Goal: Use online tool/utility: Utilize a website feature to perform a specific function

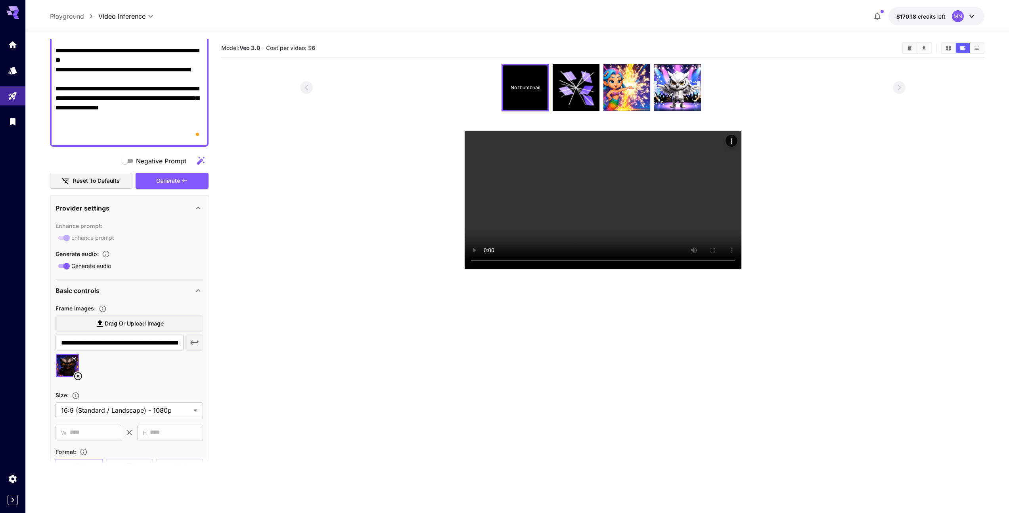
scroll to position [141, 0]
click at [537, 257] on section "Model: Veo 3.0 · Cost per video: $ 6 No thumbnail" at bounding box center [602, 295] width 763 height 513
click at [565, 255] on icon "Play video" at bounding box center [732, 259] width 8 height 8
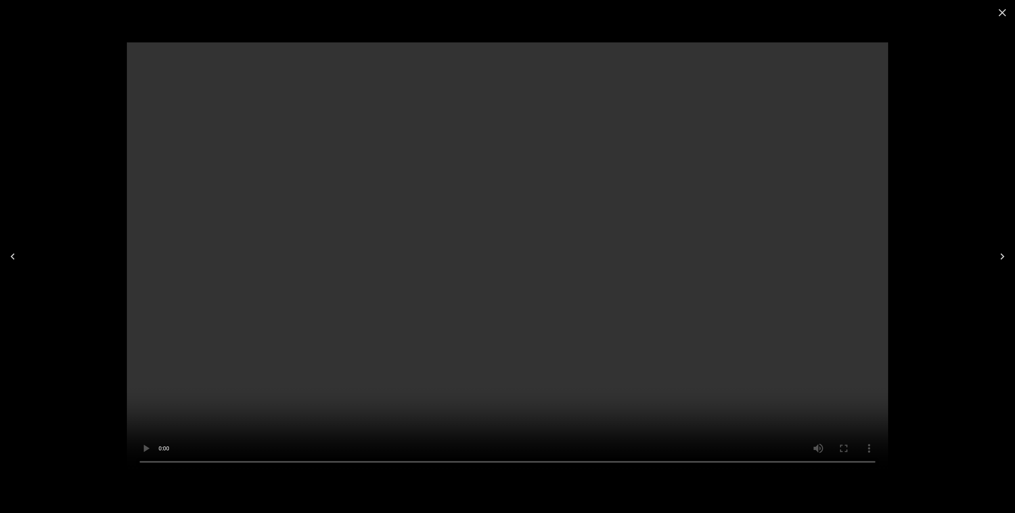
click at [565, 17] on icon "Close" at bounding box center [1002, 12] width 13 height 13
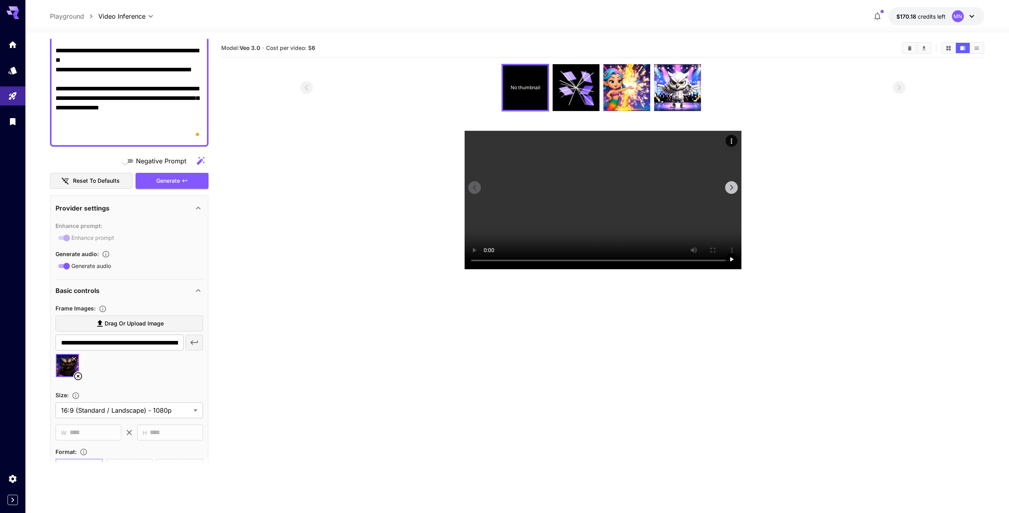
click at [565, 181] on div at bounding box center [731, 187] width 13 height 13
click at [565, 308] on section "Model: Veo 3.0 · Cost per video: $ 6 No thumbnail" at bounding box center [602, 295] width 763 height 513
click at [565, 137] on icon "Actions" at bounding box center [732, 141] width 8 height 8
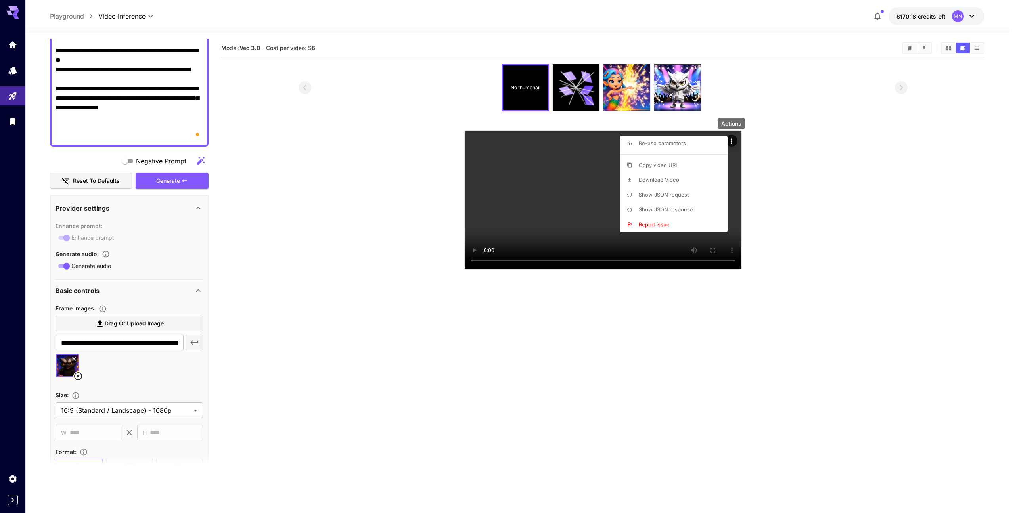
click at [565, 182] on span "Download Video" at bounding box center [659, 179] width 40 height 6
click at [565, 308] on div at bounding box center [507, 256] width 1015 height 513
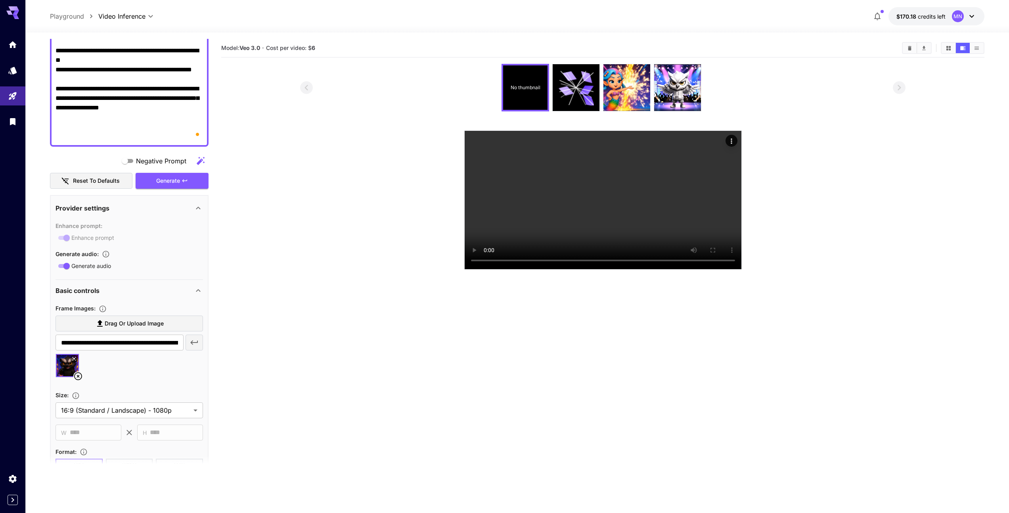
click at [368, 278] on section "Model: Veo 3.0 · Cost per video: $ 6 No thumbnail" at bounding box center [602, 295] width 763 height 513
click at [440, 308] on section "Model: Veo 3.0 · Cost per video: $ 6 No thumbnail" at bounding box center [602, 295] width 763 height 513
click at [366, 269] on section "Model: Veo 3.0 · Cost per video: $ 6 No thumbnail" at bounding box center [602, 295] width 763 height 513
click at [138, 100] on textarea "**********" at bounding box center [130, 55] width 148 height 171
paste textarea "**********"
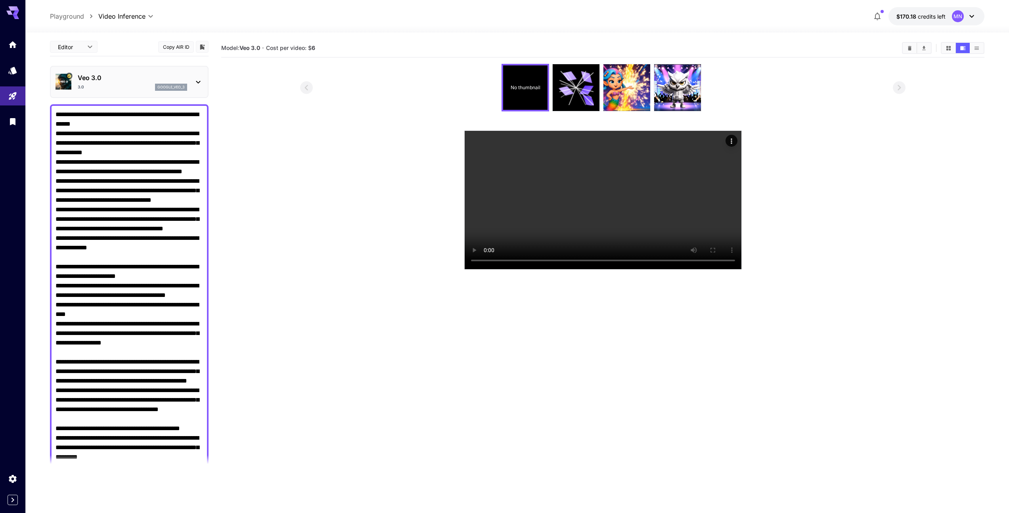
scroll to position [0, 0]
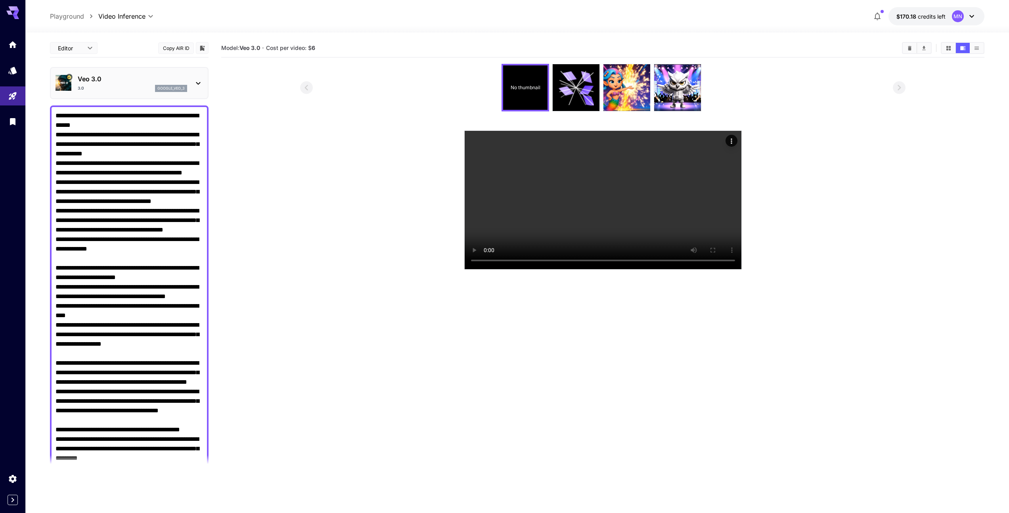
click at [131, 251] on textarea "Negative Prompt" at bounding box center [130, 334] width 148 height 447
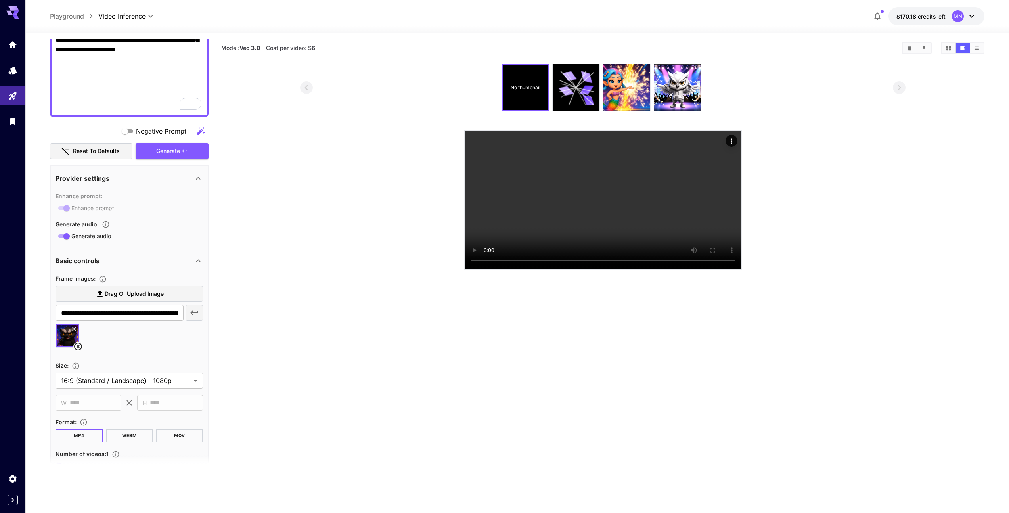
scroll to position [450, 0]
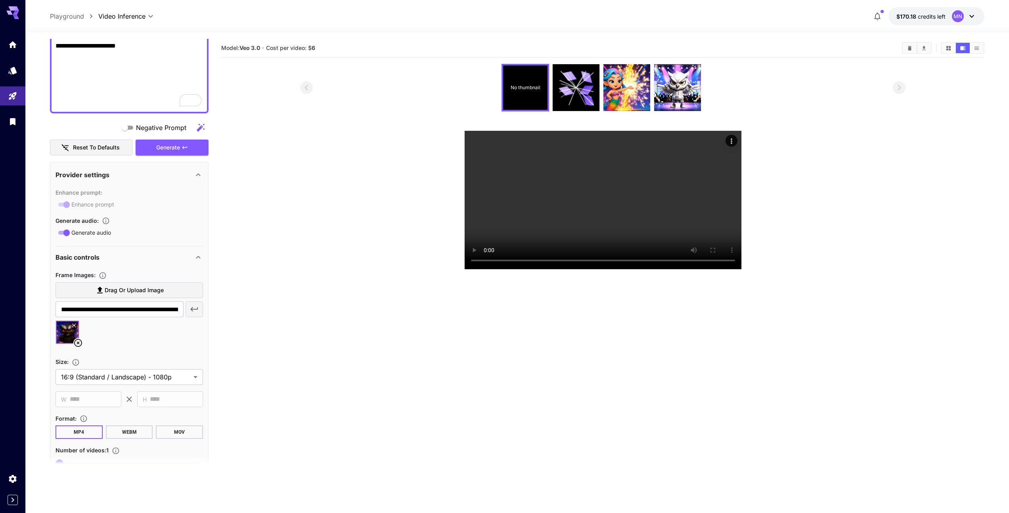
type textarea "**********"
click at [127, 288] on span "Drag or upload image" at bounding box center [134, 291] width 59 height 10
click at [0, 0] on input "Drag or upload image" at bounding box center [0, 0] width 0 height 0
click at [105, 308] on icon at bounding box center [105, 343] width 10 height 10
click at [266, 308] on section "Model: Veo 3.0 · Cost per video: $ 6 No thumbnail" at bounding box center [602, 295] width 763 height 513
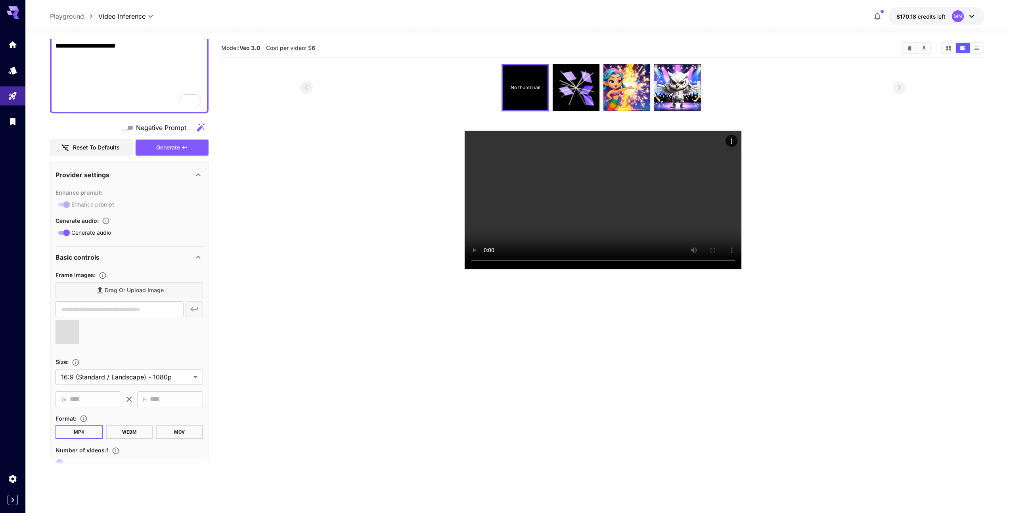
type input "**********"
click at [78, 308] on icon at bounding box center [78, 343] width 10 height 10
click at [311, 308] on section "Model: Veo 3.0 · Cost per video: $ 6 No thumbnail" at bounding box center [602, 295] width 763 height 513
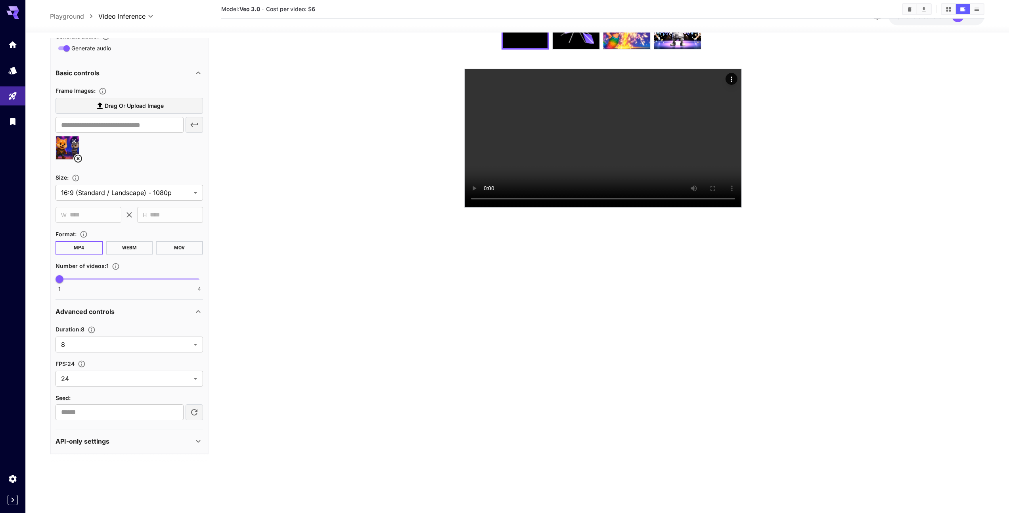
scroll to position [63, 0]
click at [305, 169] on section "Model: Veo 3.0 · Cost per video: $ 6 No thumbnail" at bounding box center [602, 232] width 763 height 513
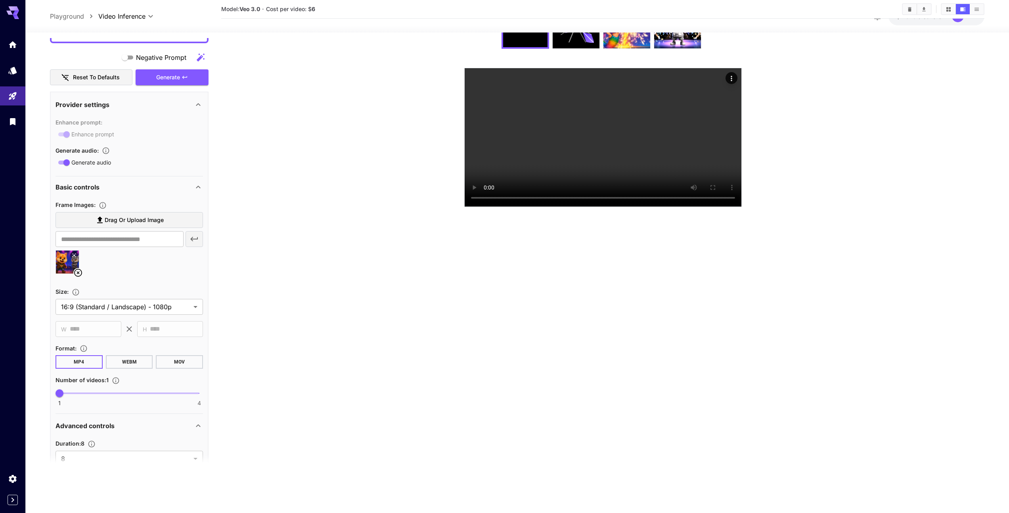
scroll to position [612, 0]
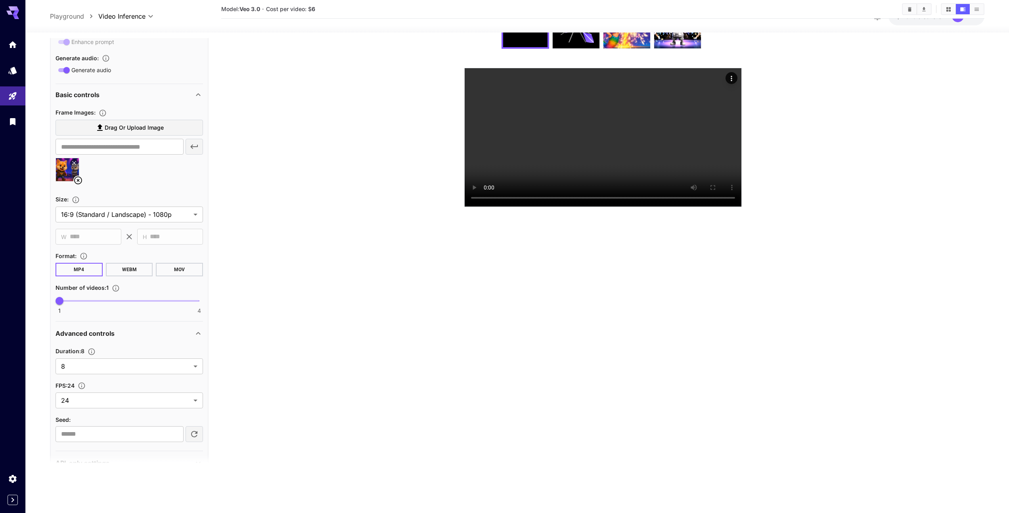
click at [119, 130] on span "Drag or upload image" at bounding box center [134, 128] width 59 height 10
click at [0, 0] on input "Drag or upload image" at bounding box center [0, 0] width 0 height 0
click at [143, 183] on div at bounding box center [130, 173] width 148 height 30
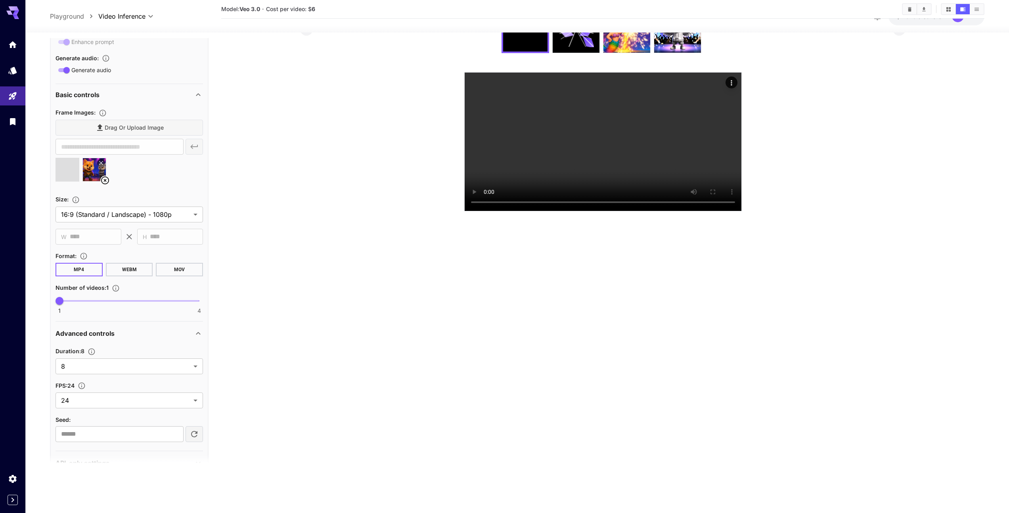
scroll to position [57, 0]
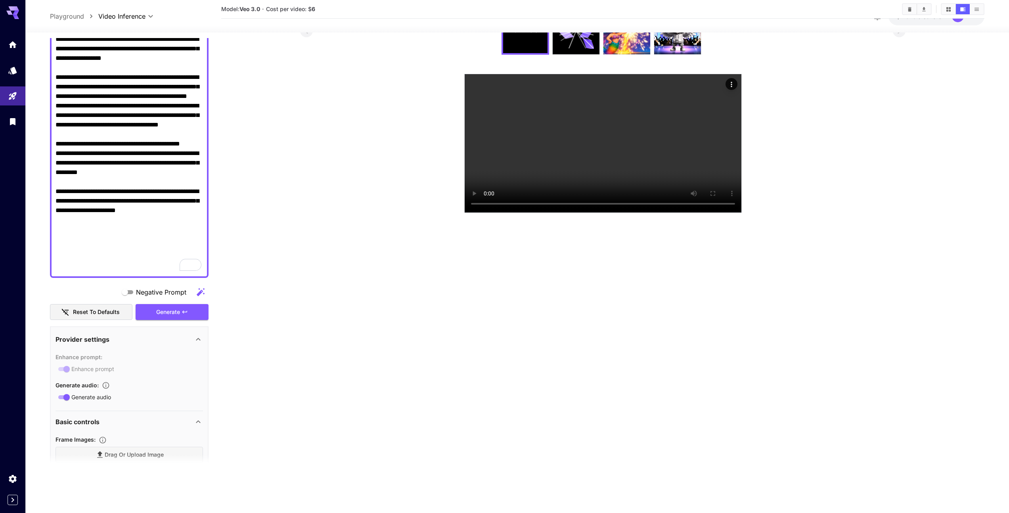
type input "**********"
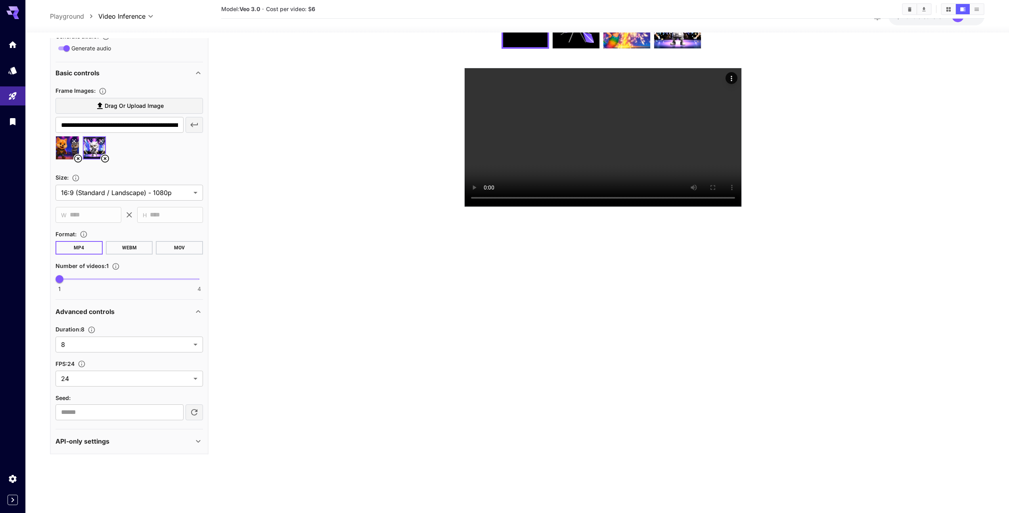
scroll to position [381, 0]
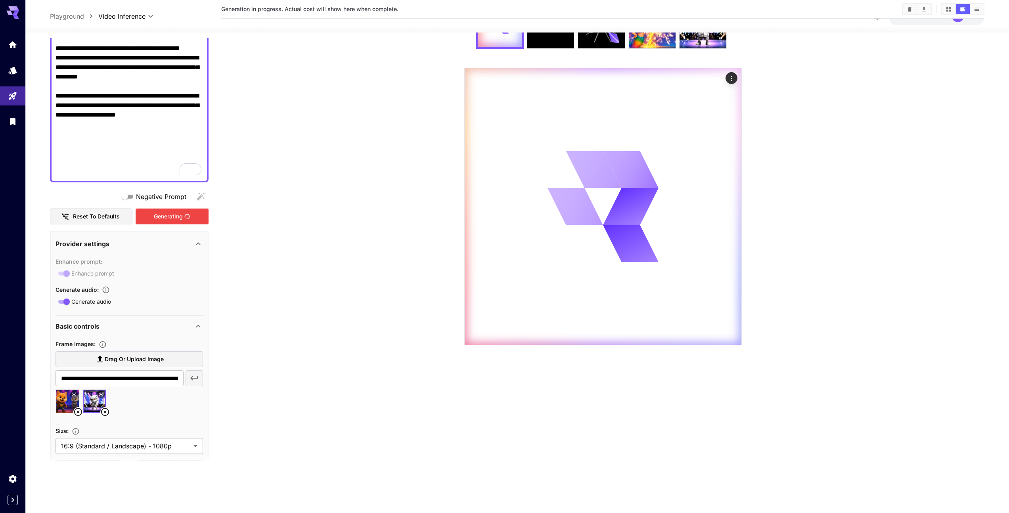
click at [172, 221] on div "Generating" at bounding box center [172, 217] width 73 height 16
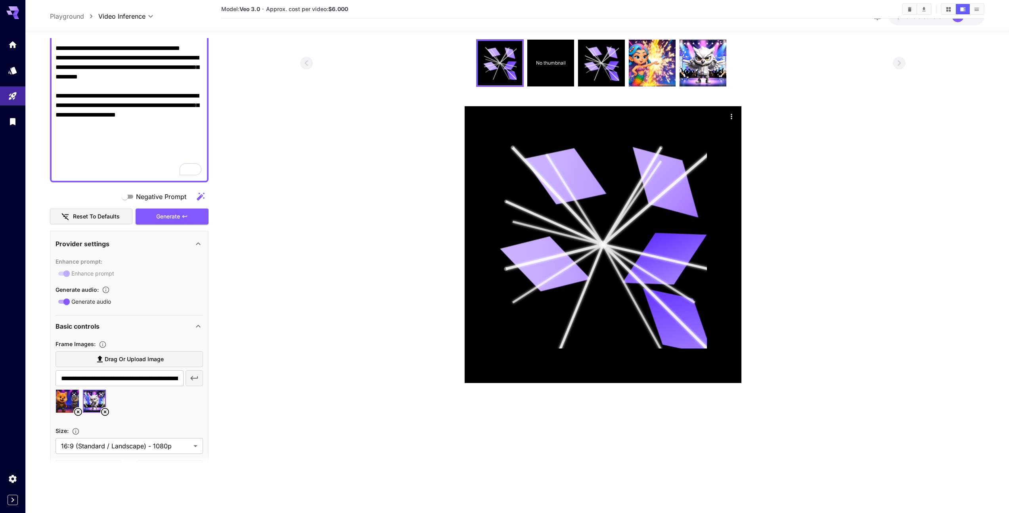
click at [103, 308] on icon at bounding box center [105, 412] width 10 height 10
click at [80, 308] on icon at bounding box center [78, 412] width 10 height 10
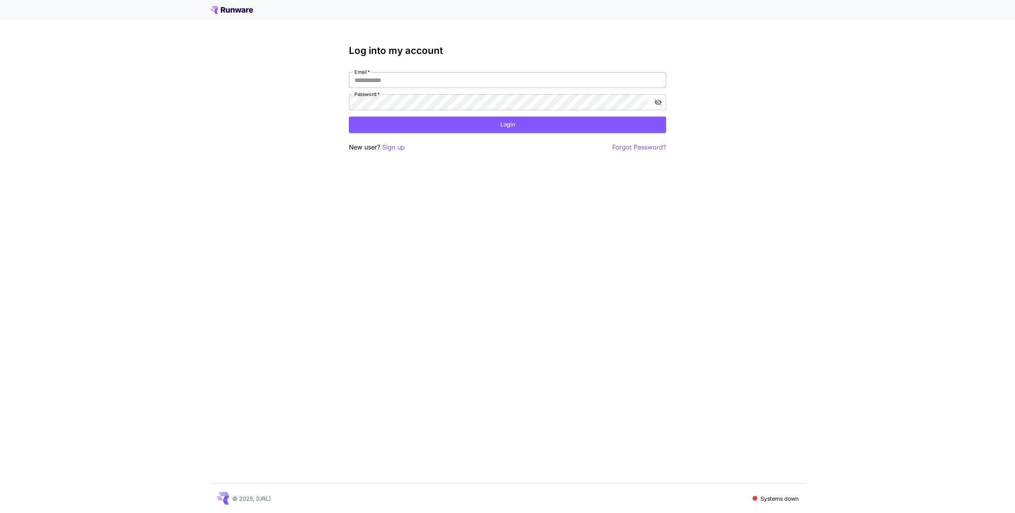
click at [401, 78] on input "Email   *" at bounding box center [507, 80] width 317 height 16
type input "**********"
click at [414, 119] on button "Login" at bounding box center [507, 125] width 317 height 16
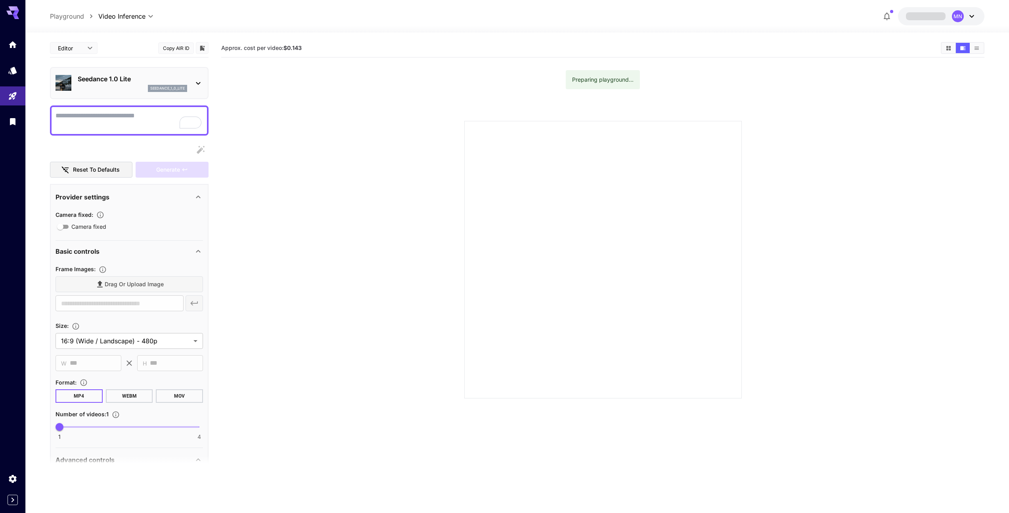
click at [127, 79] on p "Seedance 1.0 Lite" at bounding box center [132, 79] width 109 height 10
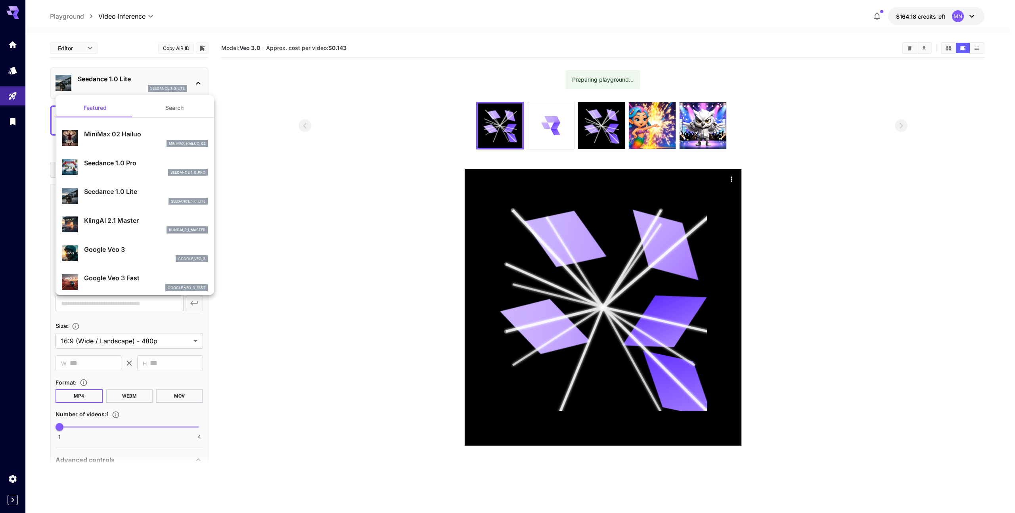
click at [153, 113] on button "Search" at bounding box center [174, 107] width 79 height 19
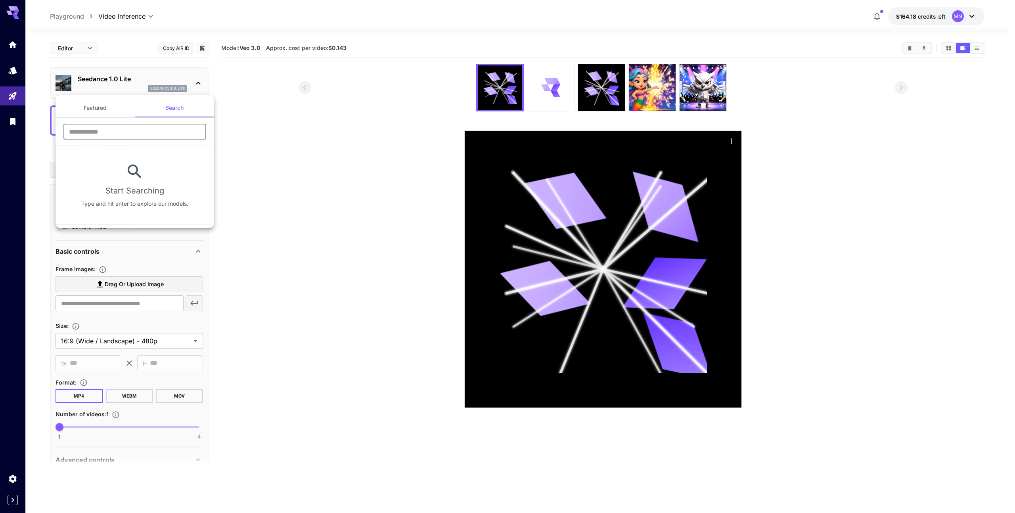
click at [102, 134] on input "text" at bounding box center [134, 132] width 143 height 16
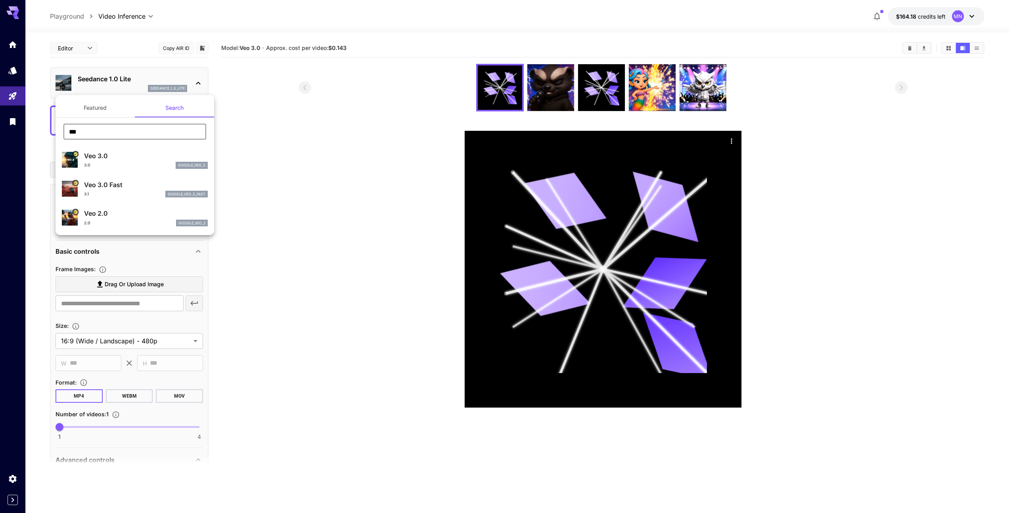
type input "***"
click at [141, 163] on div "3.0 google_veo_3" at bounding box center [146, 165] width 124 height 7
type input "**********"
type input "****"
type input "***"
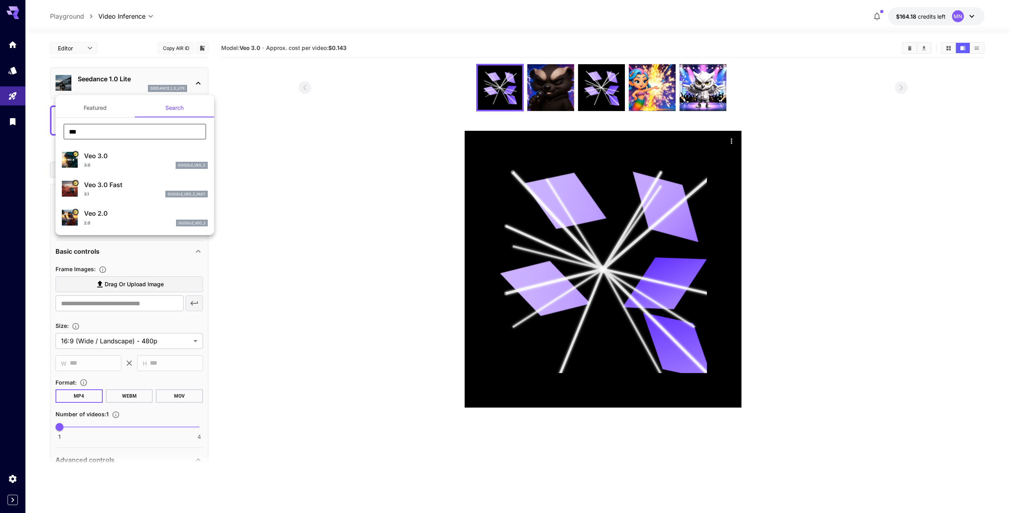
type input "*"
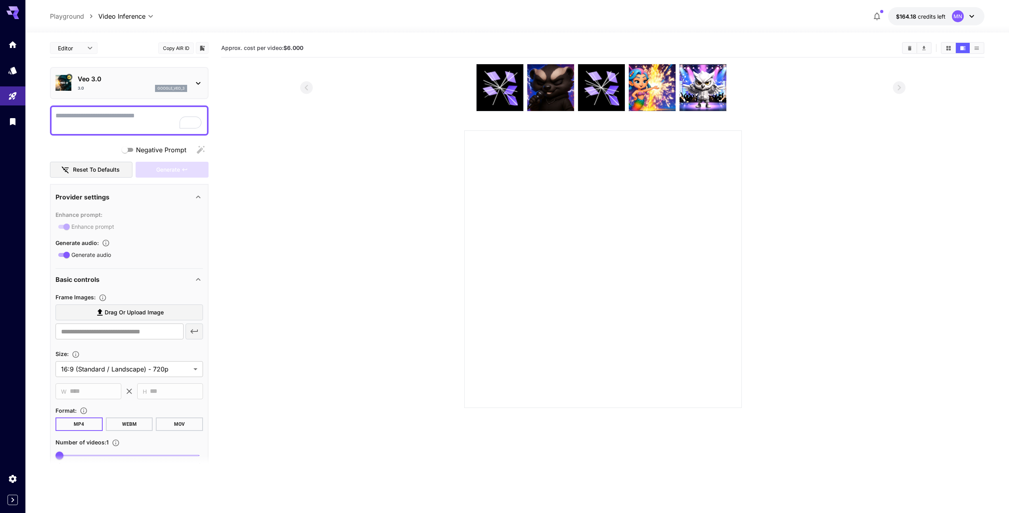
click at [119, 116] on textarea "Negative Prompt" at bounding box center [130, 120] width 148 height 19
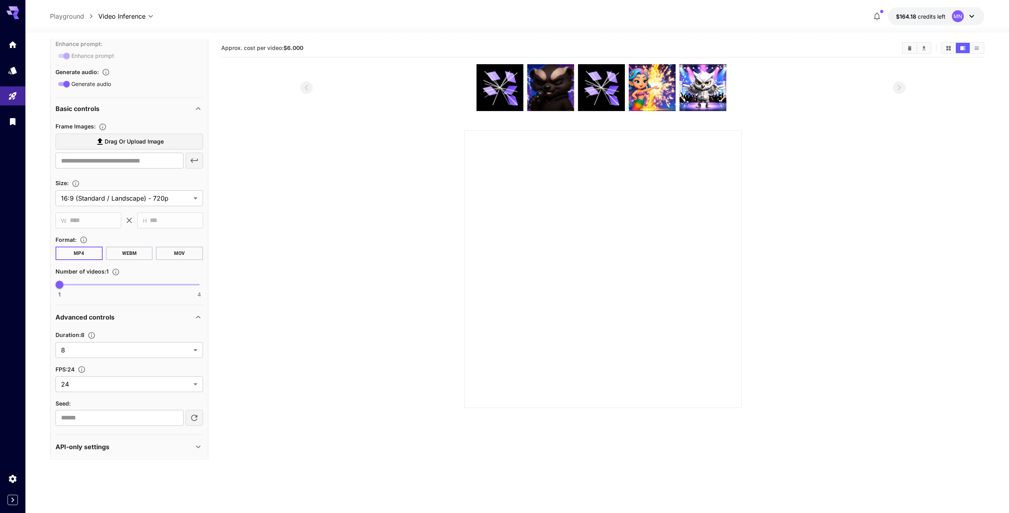
scroll to position [176, 0]
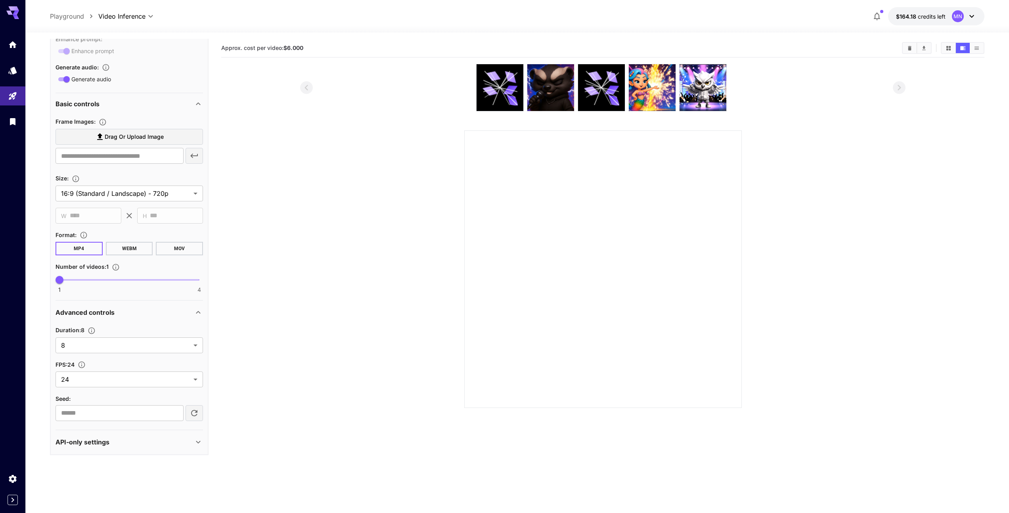
click at [126, 136] on span "Drag or upload image" at bounding box center [134, 137] width 59 height 10
click at [0, 0] on input "Drag or upload image" at bounding box center [0, 0] width 0 height 0
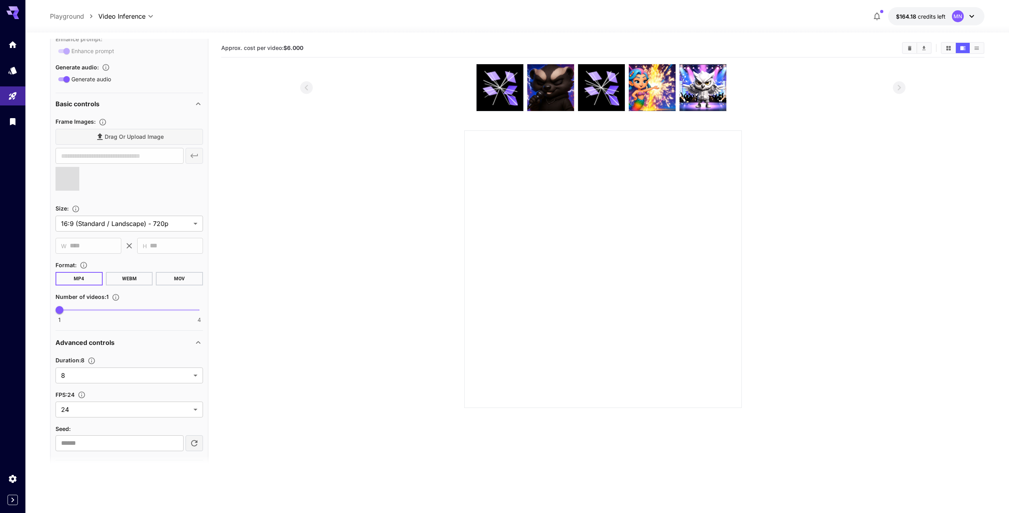
click at [127, 132] on div "Drag or upload image" at bounding box center [130, 137] width 148 height 16
click at [128, 136] on div "Drag or upload image" at bounding box center [130, 137] width 148 height 16
click at [119, 136] on span "Drag or upload image" at bounding box center [134, 137] width 59 height 10
click at [0, 0] on input "Drag or upload image" at bounding box center [0, 0] width 0 height 0
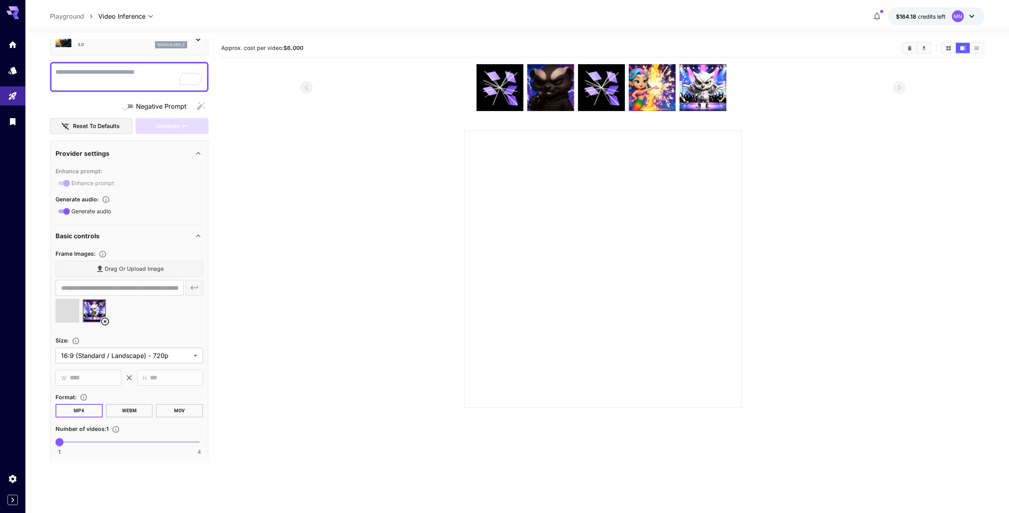
scroll to position [0, 0]
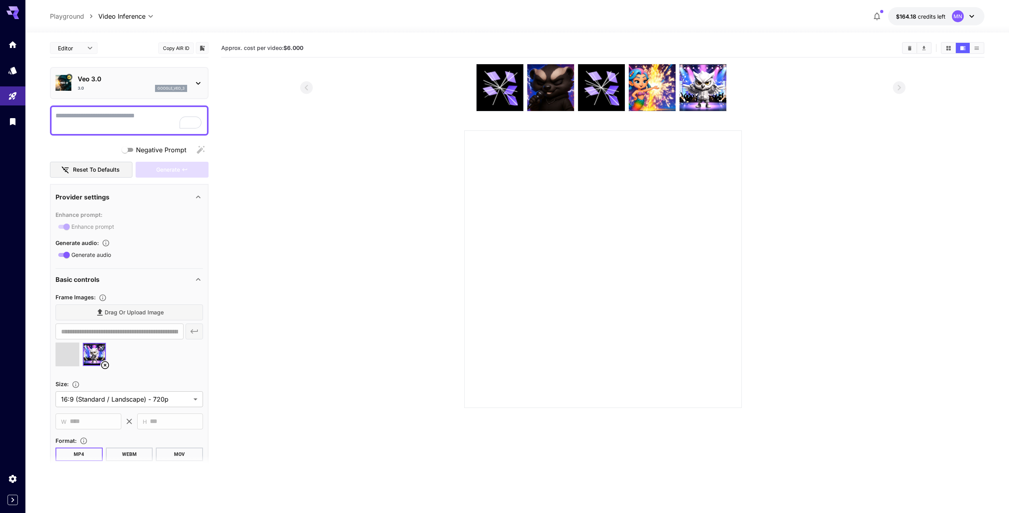
type input "**********"
click at [109, 118] on textarea "Negative Prompt" at bounding box center [130, 120] width 148 height 19
paste textarea "**********"
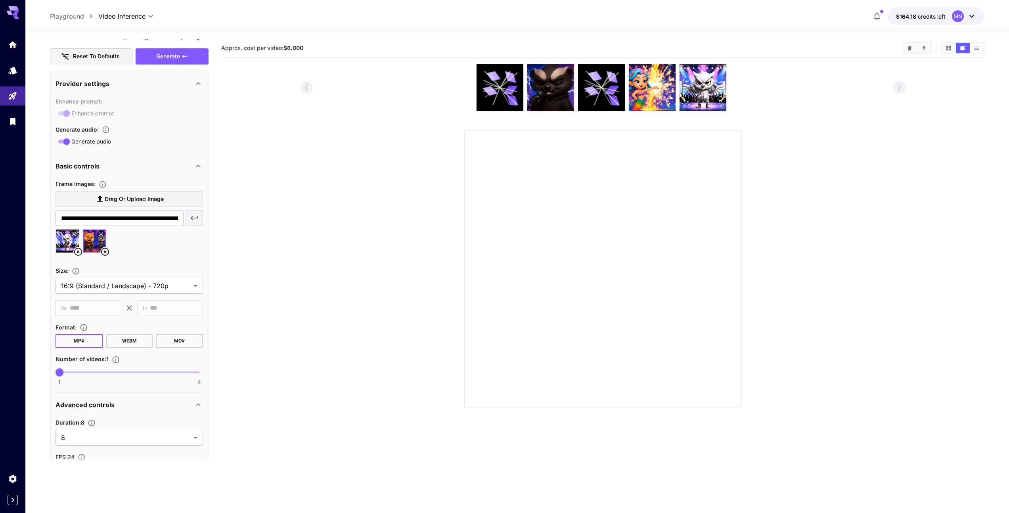
scroll to position [533, 0]
type textarea "**********"
click at [172, 56] on div "Generate" at bounding box center [172, 56] width 73 height 16
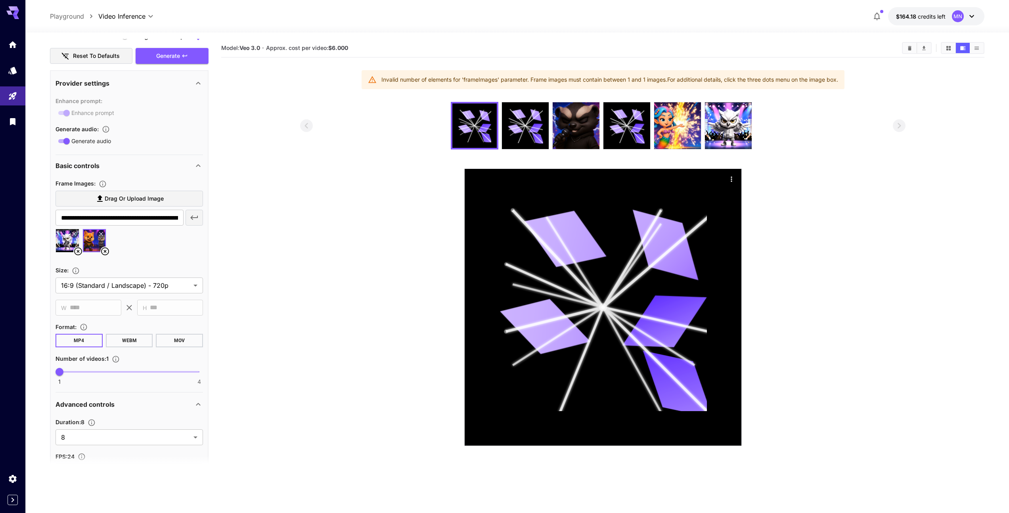
click at [77, 252] on icon at bounding box center [78, 251] width 8 height 8
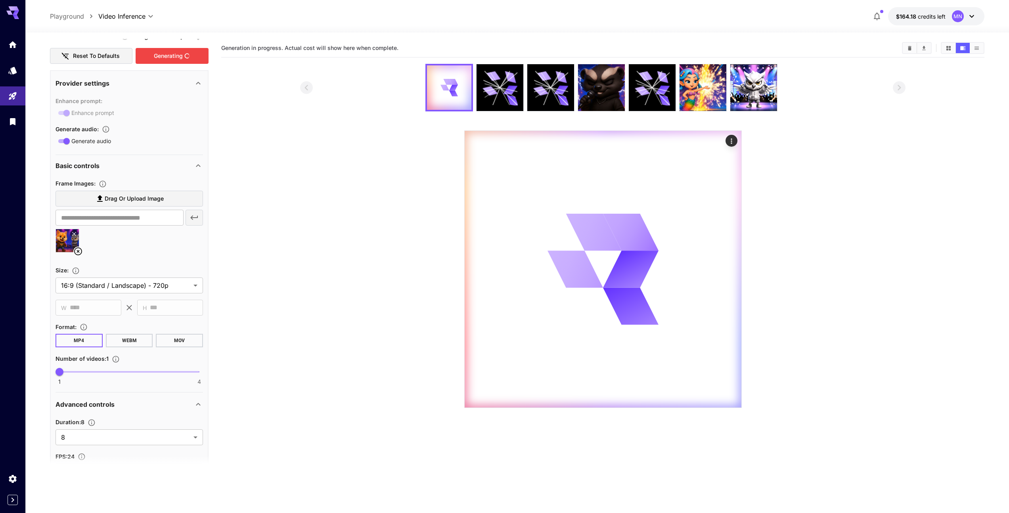
click at [173, 57] on div "Generating" at bounding box center [172, 56] width 73 height 16
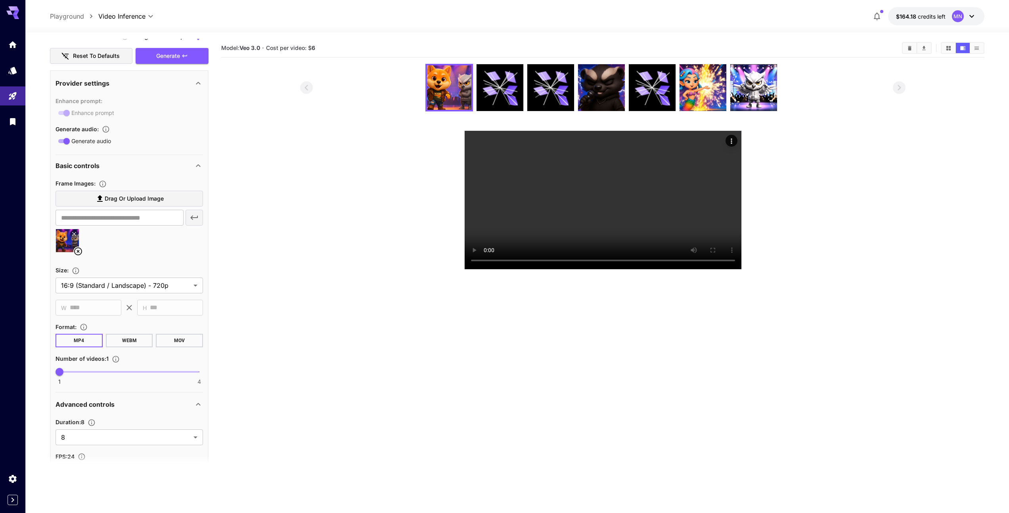
click at [400, 347] on section "Model: Veo 3.0 · Cost per video: $ 6" at bounding box center [602, 295] width 763 height 513
click at [732, 142] on icon "Actions" at bounding box center [732, 141] width 8 height 8
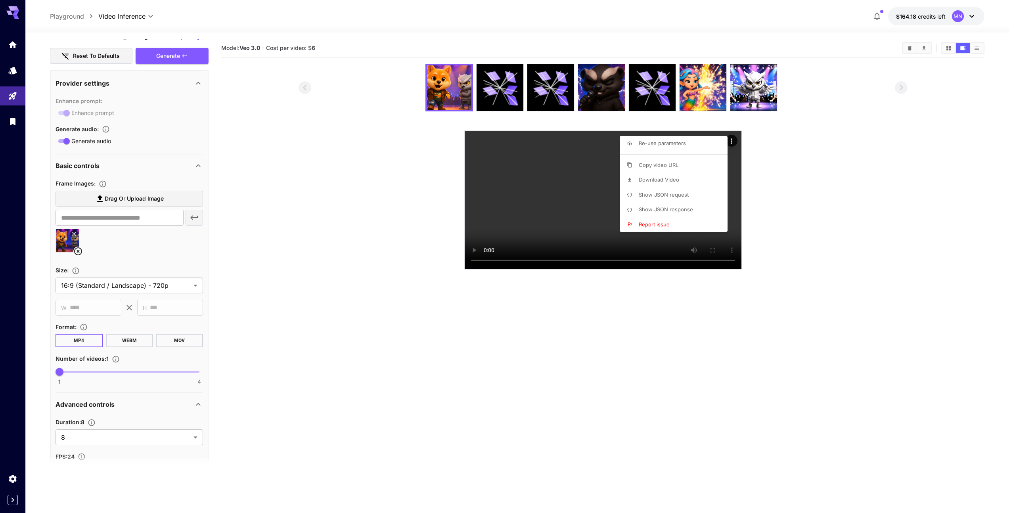
click at [821, 217] on div at bounding box center [507, 256] width 1015 height 513
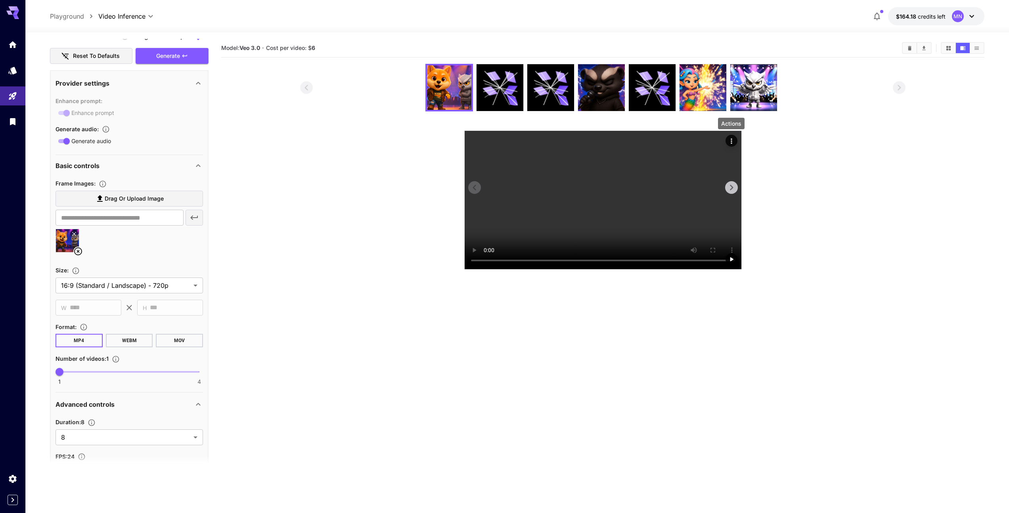
click at [733, 140] on icon "Actions" at bounding box center [732, 141] width 8 height 8
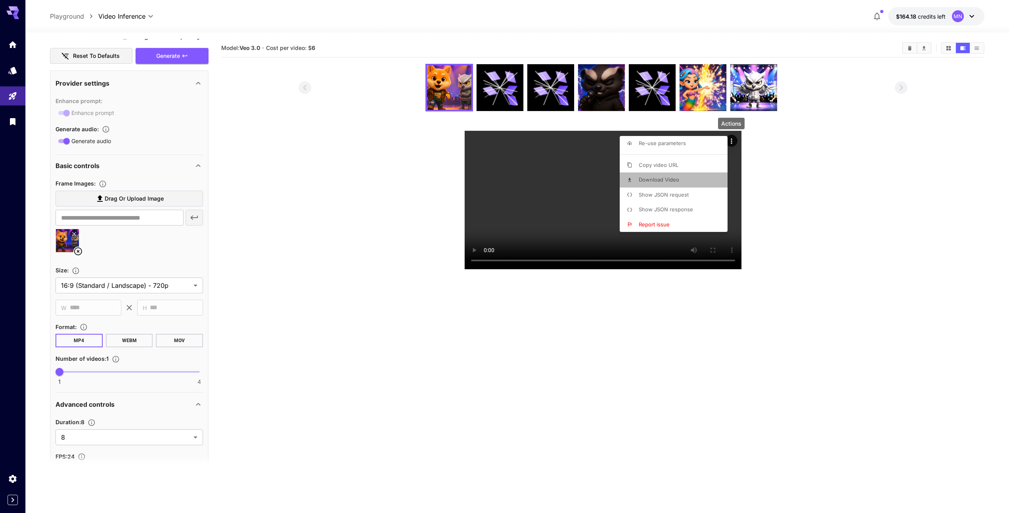
click at [669, 178] on span "Download Video" at bounding box center [659, 179] width 40 height 6
click at [403, 251] on div at bounding box center [507, 256] width 1015 height 513
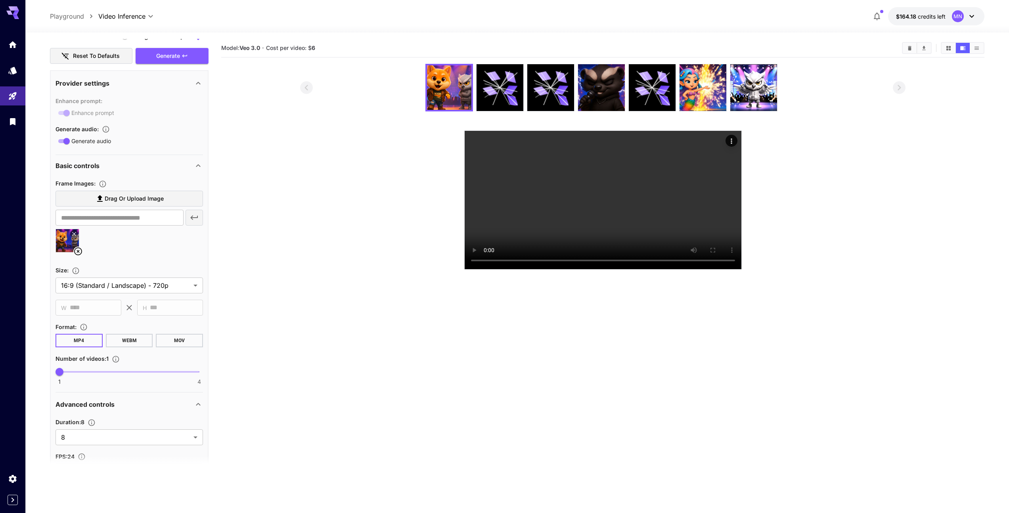
click at [406, 261] on section at bounding box center [602, 167] width 605 height 206
click at [129, 197] on span "Drag or upload image" at bounding box center [134, 199] width 59 height 10
click at [0, 0] on input "Drag or upload image" at bounding box center [0, 0] width 0 height 0
type input "**********"
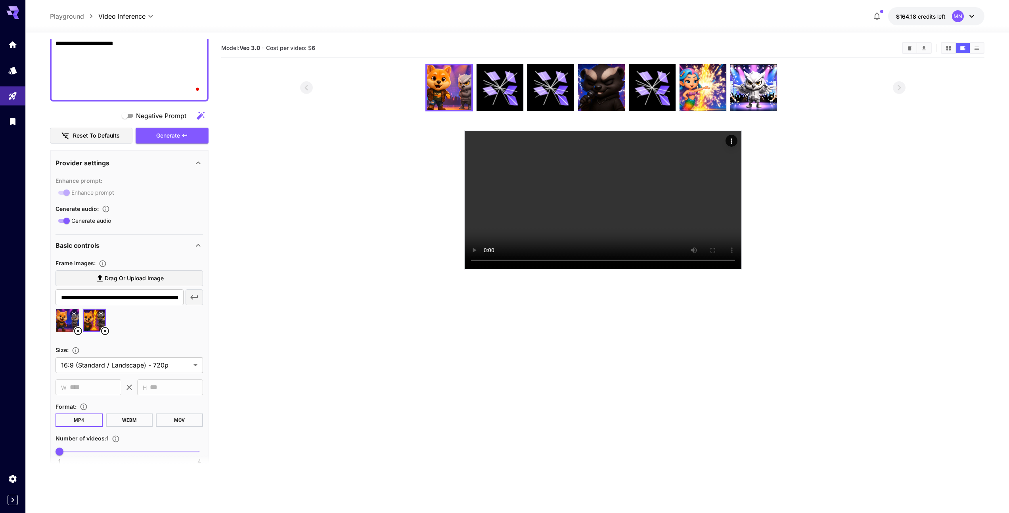
scroll to position [380, 0]
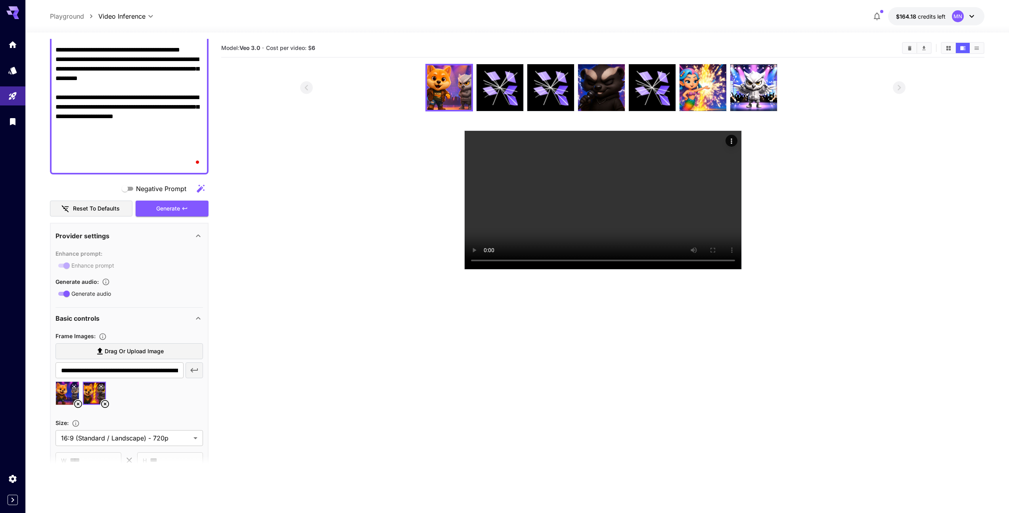
click at [106, 407] on icon at bounding box center [105, 404] width 10 height 10
click at [74, 404] on icon at bounding box center [78, 404] width 8 height 8
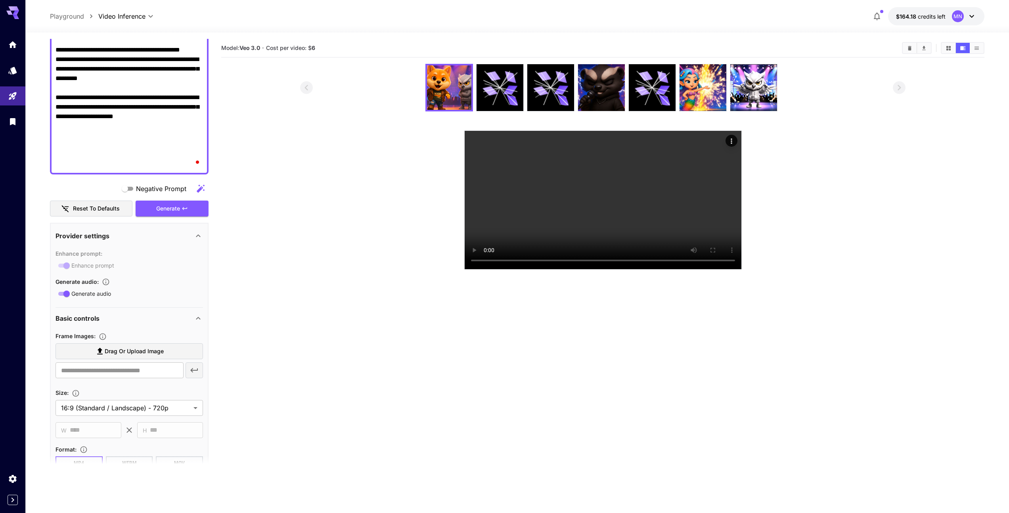
paste textarea "**********"
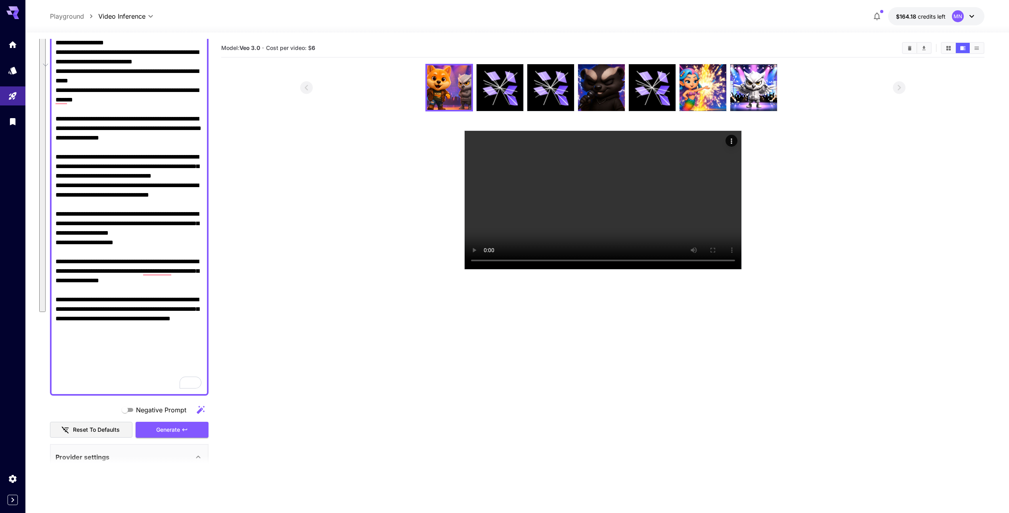
scroll to position [728, 0]
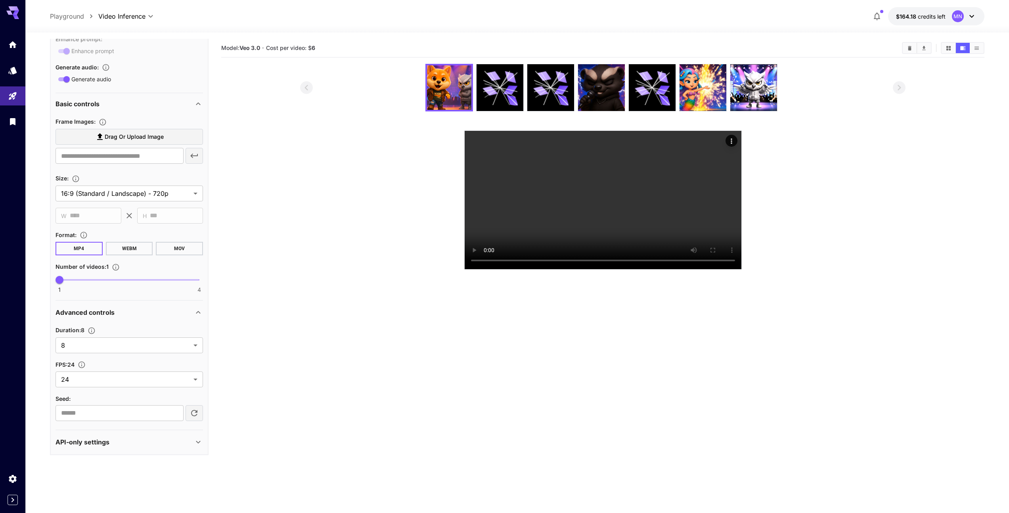
type textarea "**********"
click at [128, 140] on span "Drag or upload image" at bounding box center [134, 137] width 59 height 10
click at [0, 0] on input "Drag or upload image" at bounding box center [0, 0] width 0 height 0
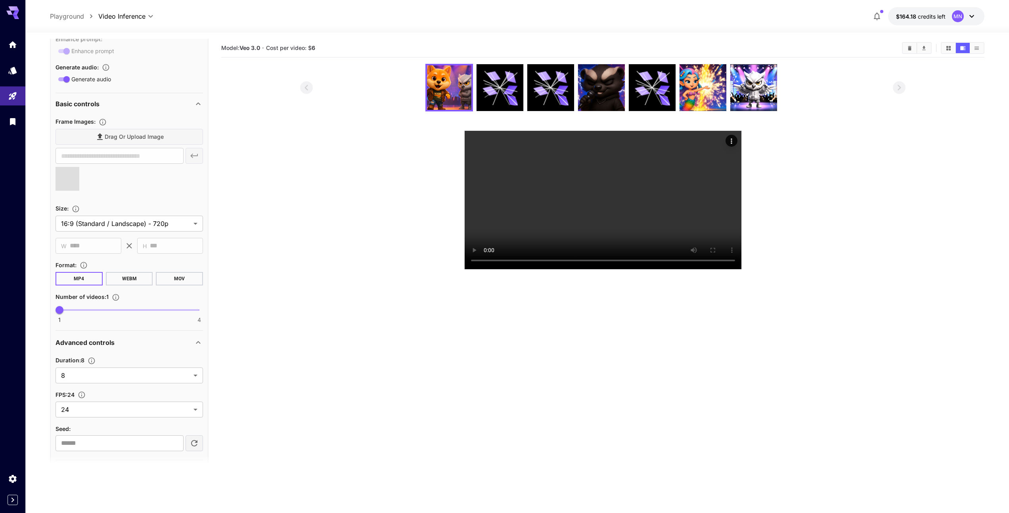
type input "**********"
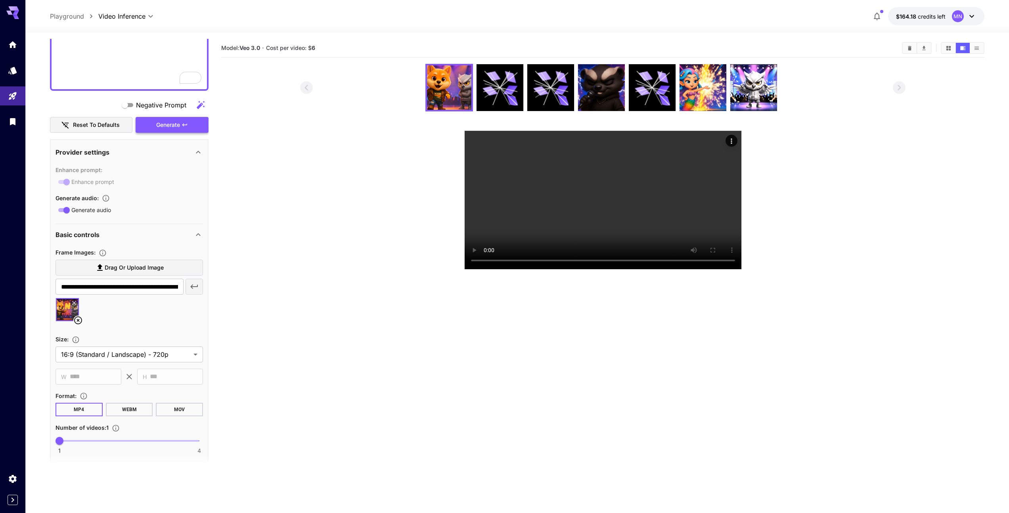
click at [188, 126] on div "Generate" at bounding box center [172, 125] width 73 height 16
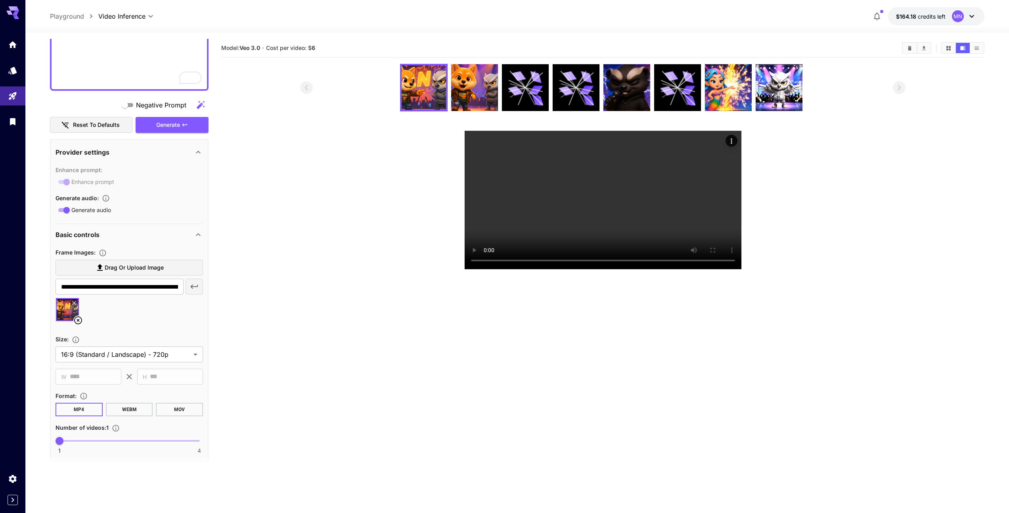
scroll to position [597, 0]
click at [376, 379] on section "Model: Veo 3.0 · Cost per video: $ 6" at bounding box center [602, 295] width 763 height 513
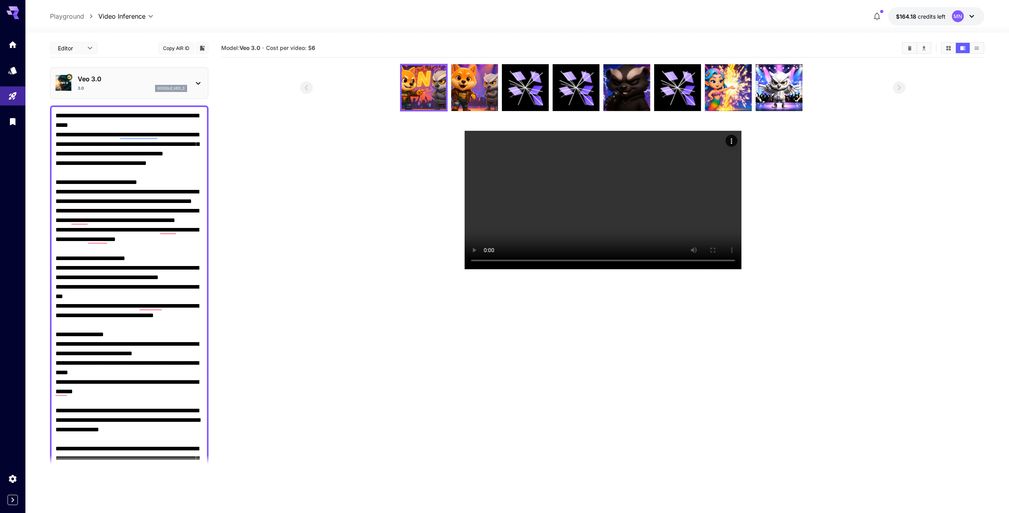
scroll to position [597, 0]
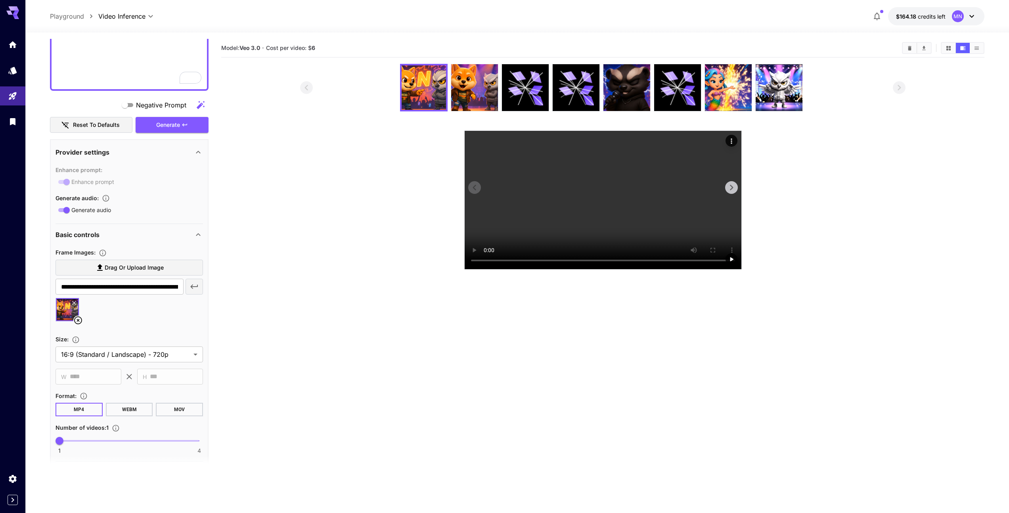
click at [728, 140] on icon "Actions" at bounding box center [732, 141] width 8 height 8
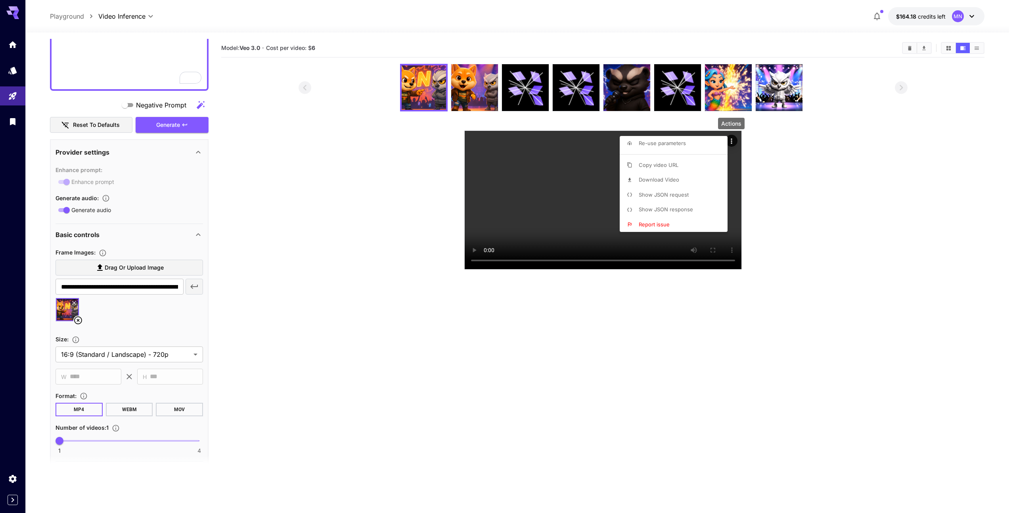
click at [656, 182] on span "Download Video" at bounding box center [659, 179] width 40 height 6
click at [875, 182] on div at bounding box center [507, 256] width 1015 height 513
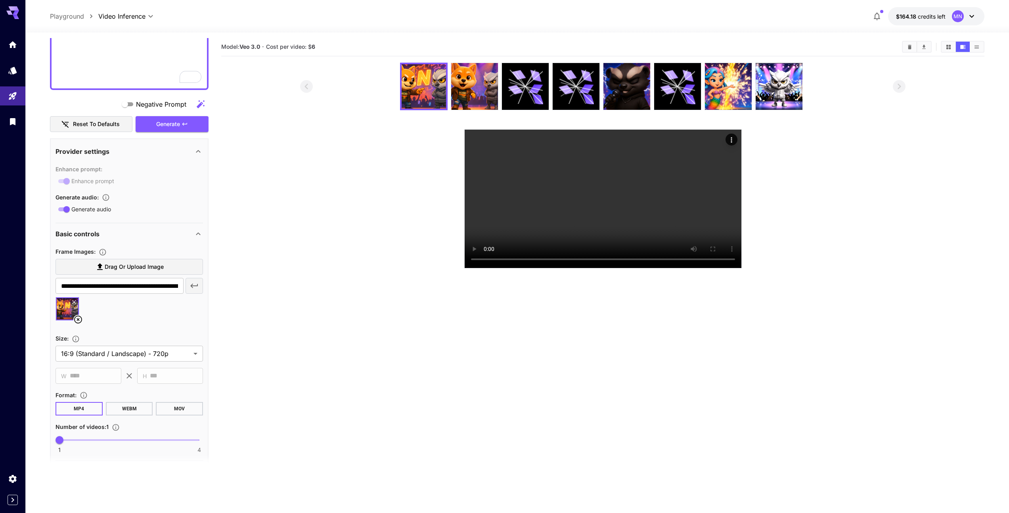
scroll to position [2, 0]
click at [377, 246] on section at bounding box center [602, 165] width 605 height 206
paste textarea "**********"
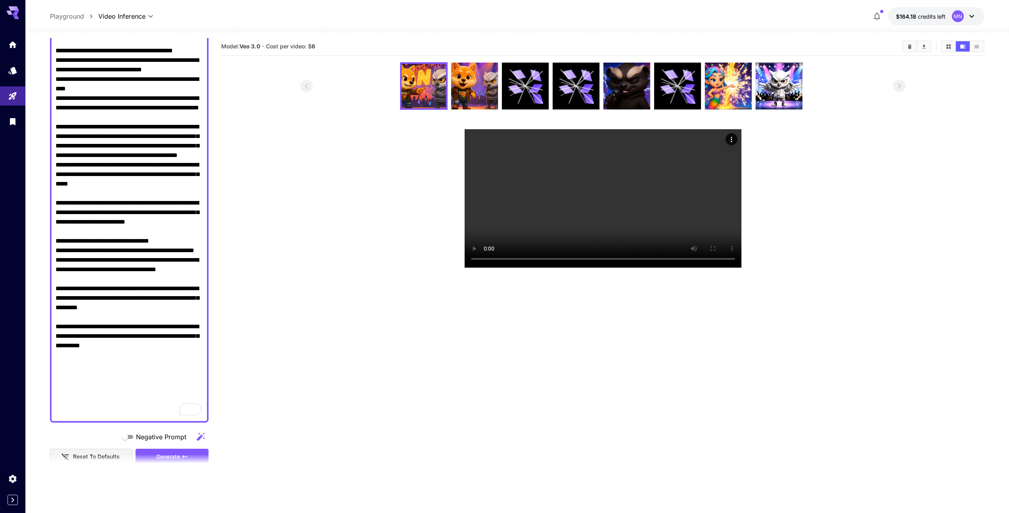
type textarea "**********"
click at [293, 217] on section at bounding box center [602, 165] width 763 height 206
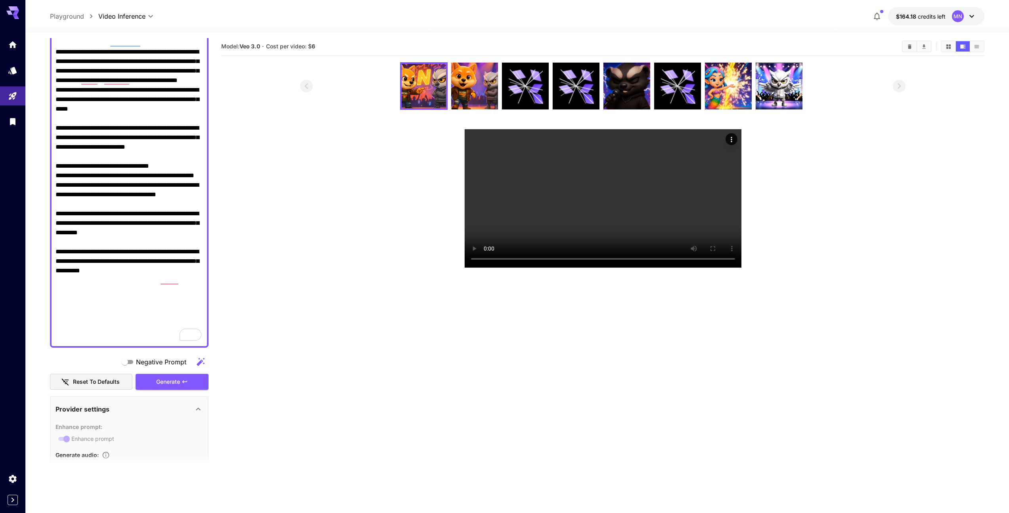
scroll to position [464, 0]
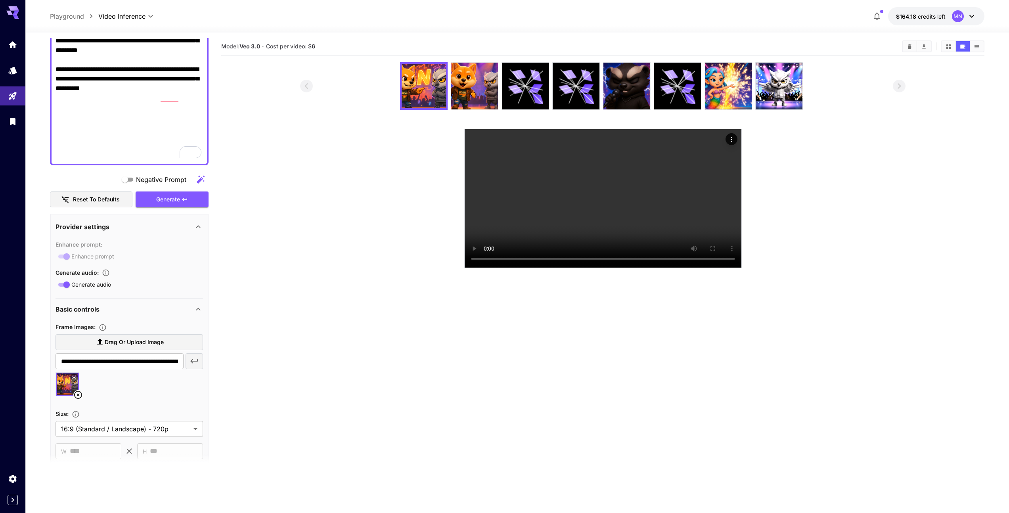
click at [76, 393] on icon at bounding box center [78, 395] width 10 height 10
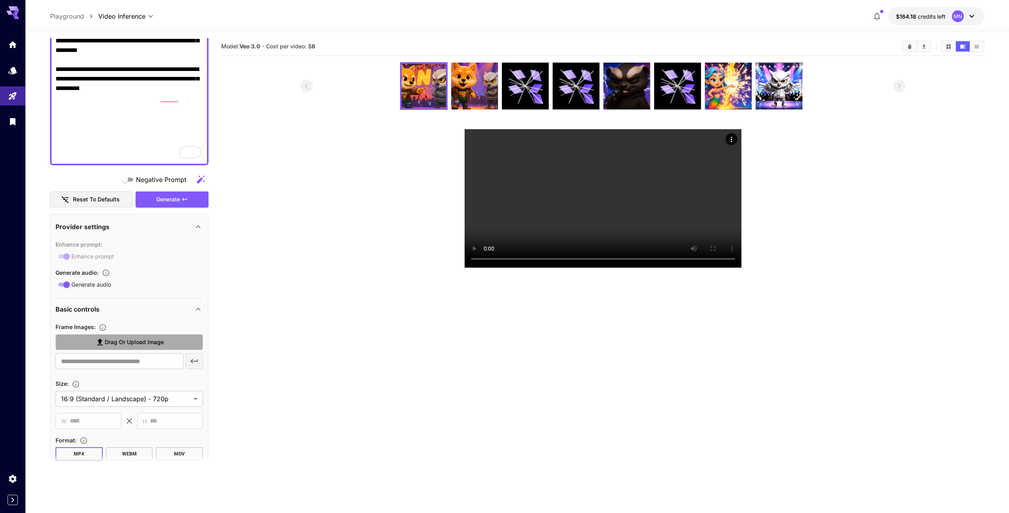
click at [116, 344] on span "Drag or upload image" at bounding box center [134, 342] width 59 height 10
click at [0, 0] on input "Drag or upload image" at bounding box center [0, 0] width 0 height 0
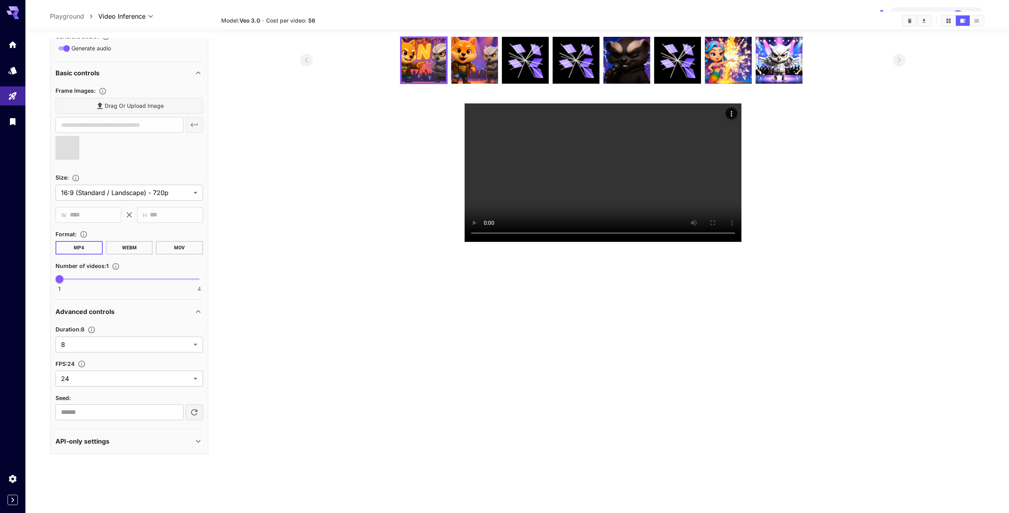
scroll to position [63, 0]
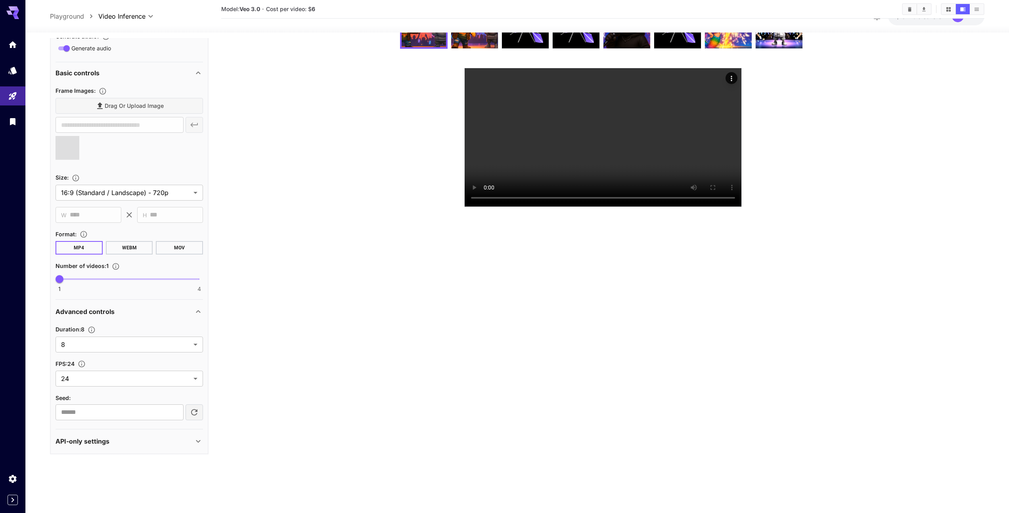
type input "**********"
click at [327, 312] on section "Model: Veo 3.0 · Cost per video: $ 6" at bounding box center [602, 232] width 763 height 513
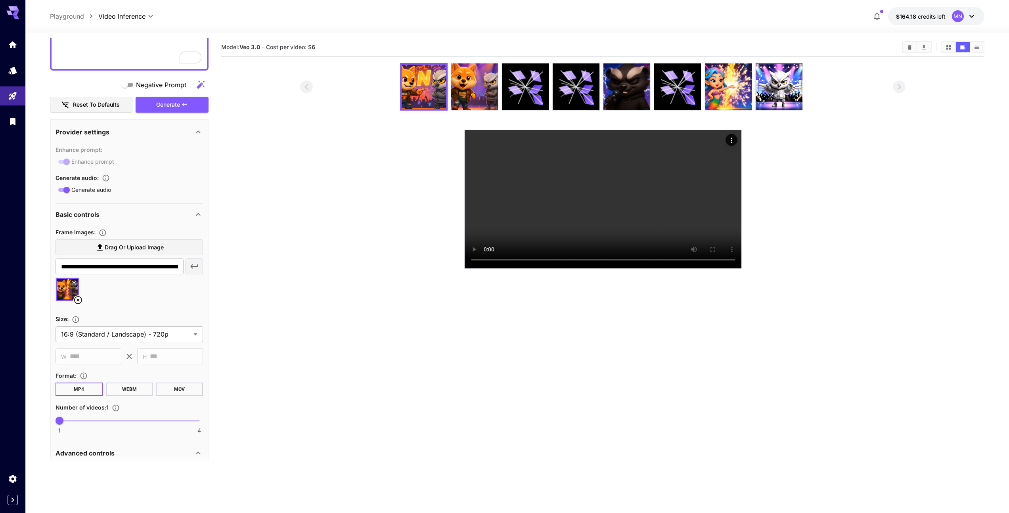
scroll to position [0, 0]
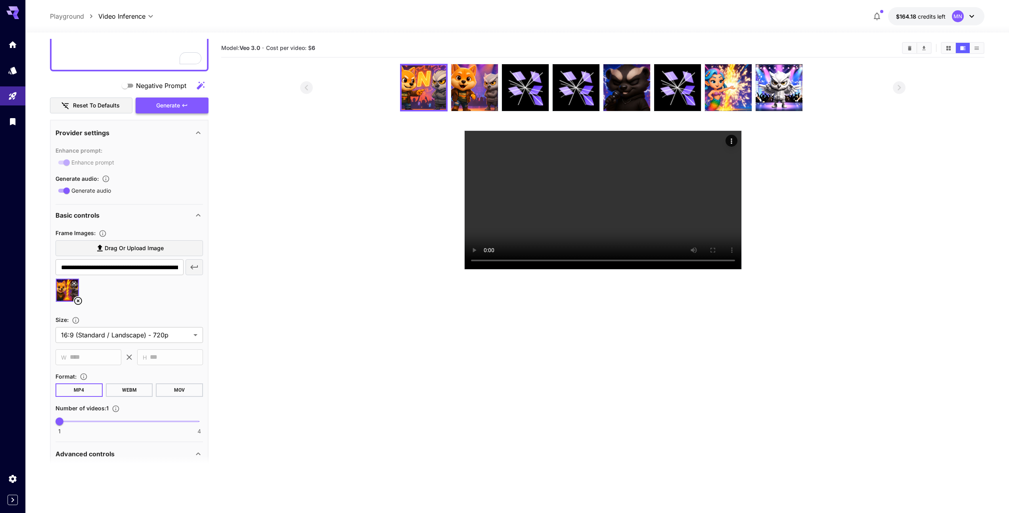
click at [194, 106] on div "Generate" at bounding box center [172, 106] width 73 height 16
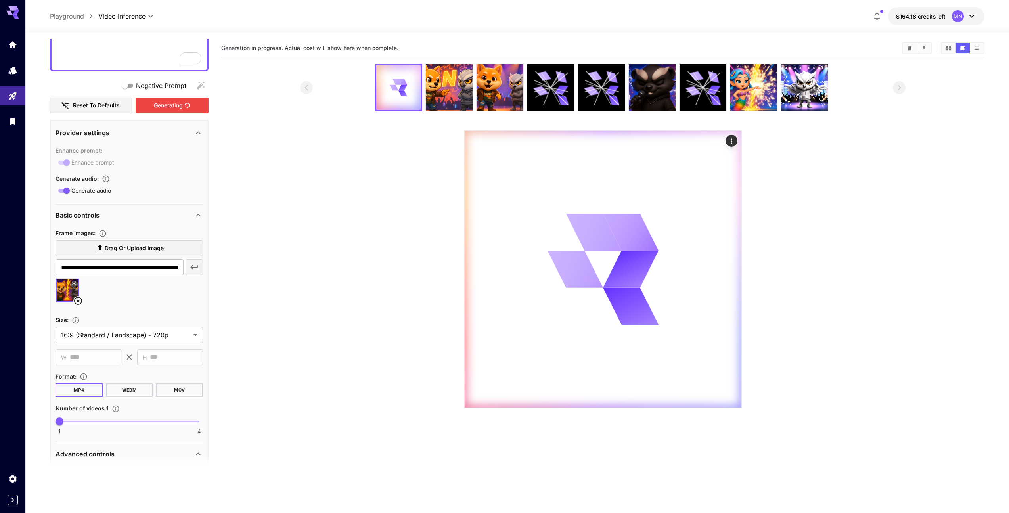
click at [334, 200] on section at bounding box center [602, 236] width 605 height 344
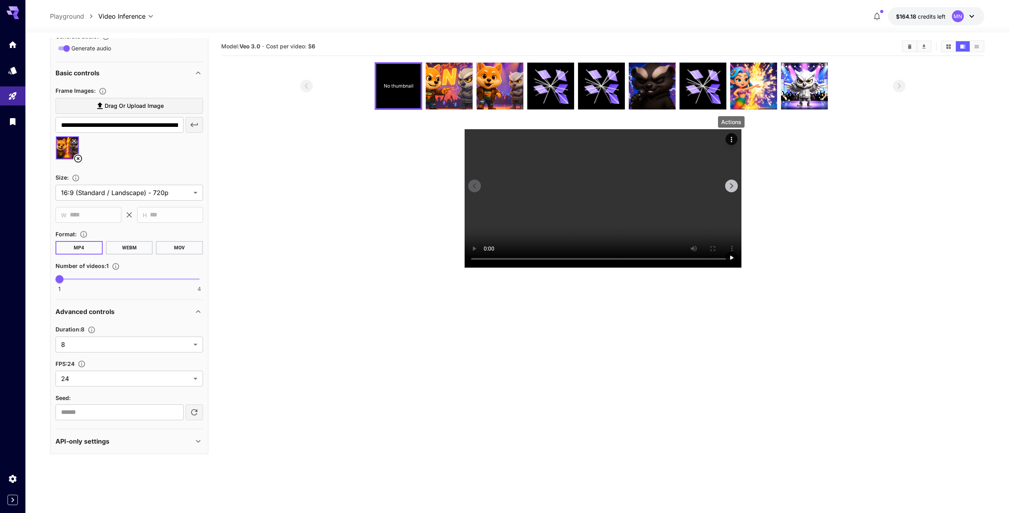
click at [732, 134] on div "Actions" at bounding box center [732, 139] width 8 height 10
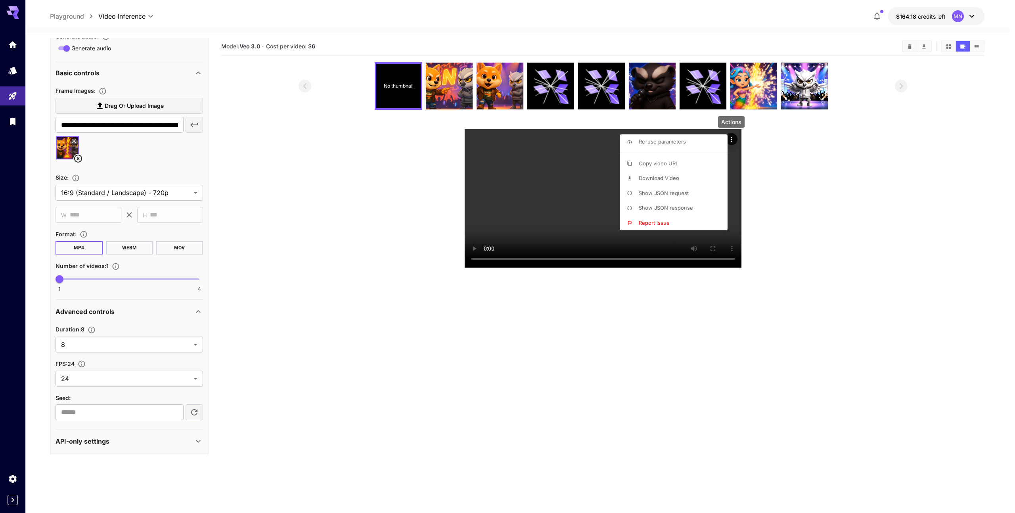
click at [607, 244] on div at bounding box center [507, 256] width 1015 height 513
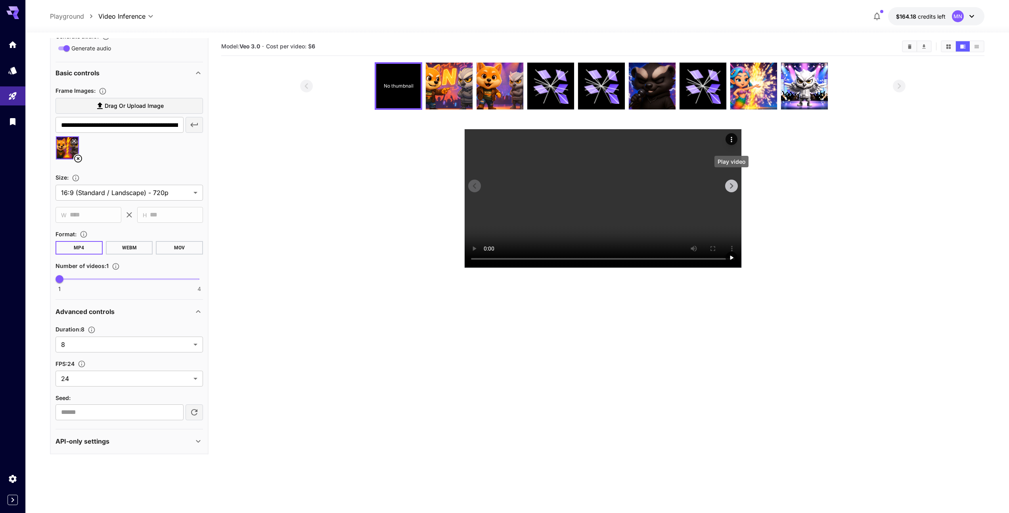
click at [729, 254] on icon "Play video" at bounding box center [732, 258] width 8 height 8
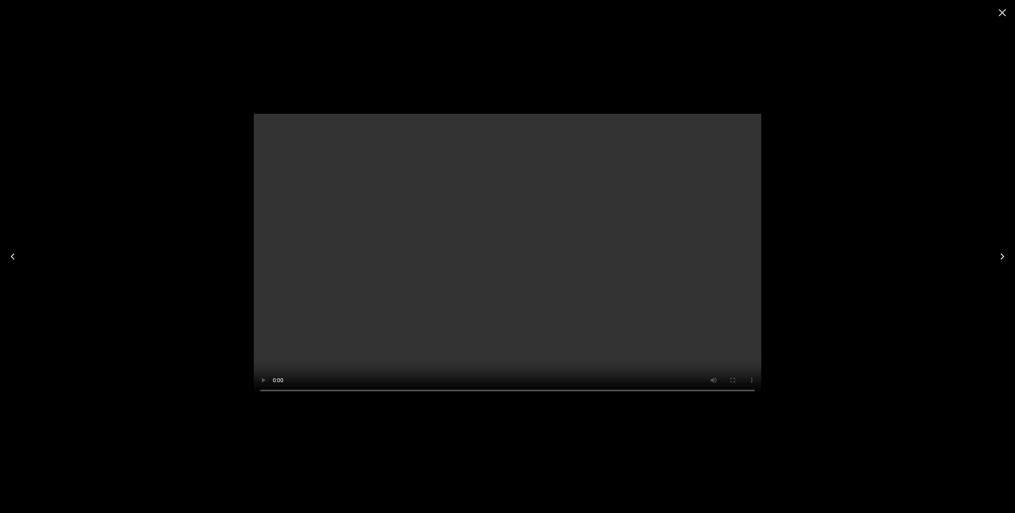
click at [834, 194] on div at bounding box center [507, 256] width 1015 height 513
click at [1003, 10] on icon "Close" at bounding box center [1002, 12] width 13 height 13
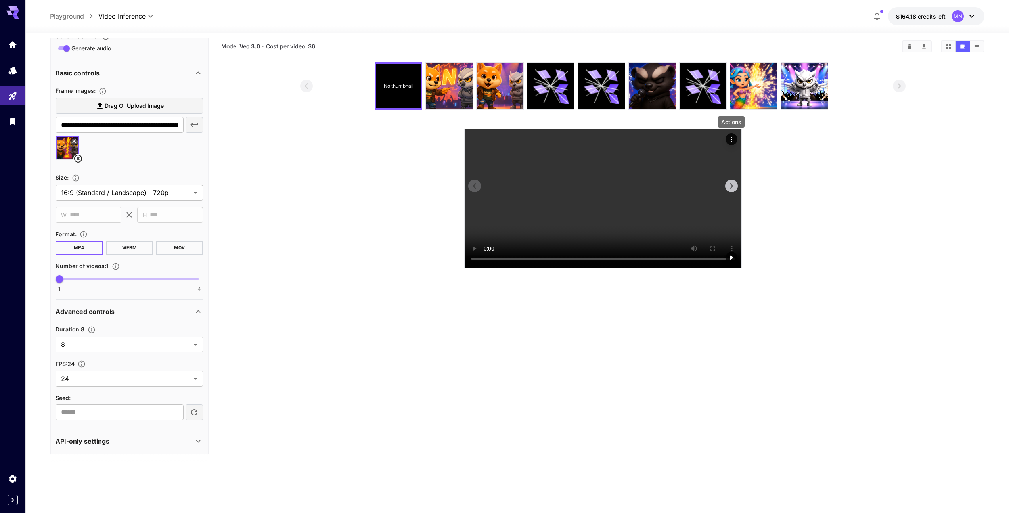
click at [730, 136] on icon "Actions" at bounding box center [732, 140] width 8 height 8
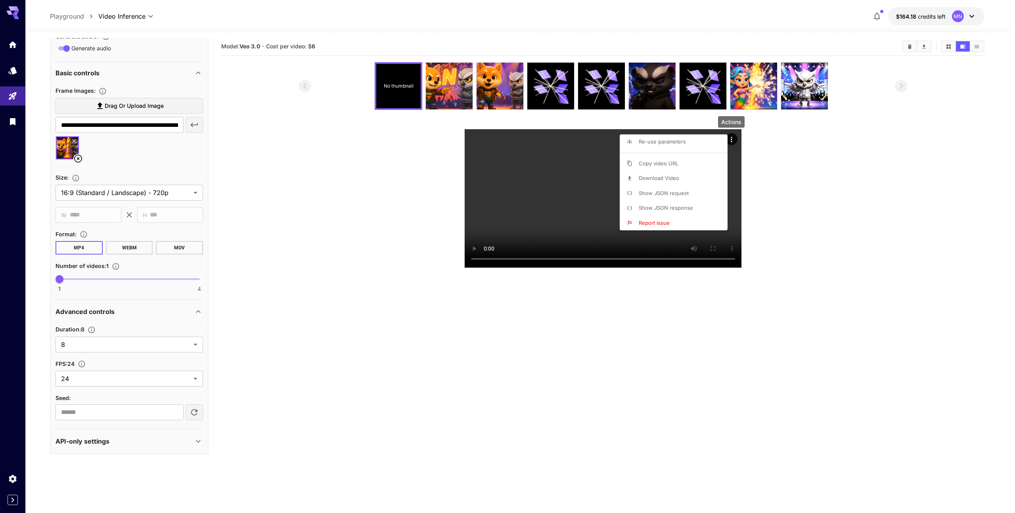
drag, startPoint x: 647, startPoint y: 176, endPoint x: 651, endPoint y: 178, distance: 5.0
click at [647, 176] on span "Download Video" at bounding box center [659, 178] width 40 height 6
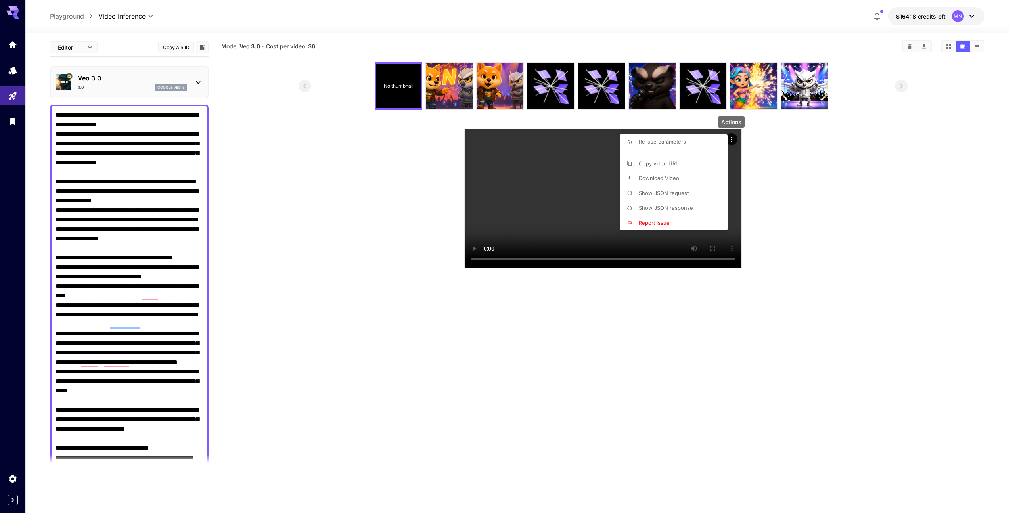
scroll to position [701, 0]
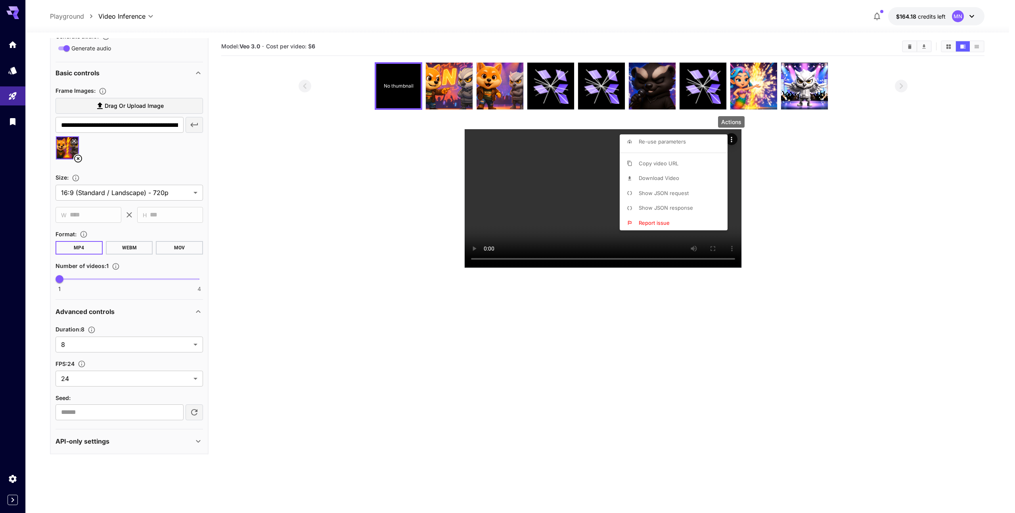
click at [803, 169] on div at bounding box center [507, 256] width 1015 height 513
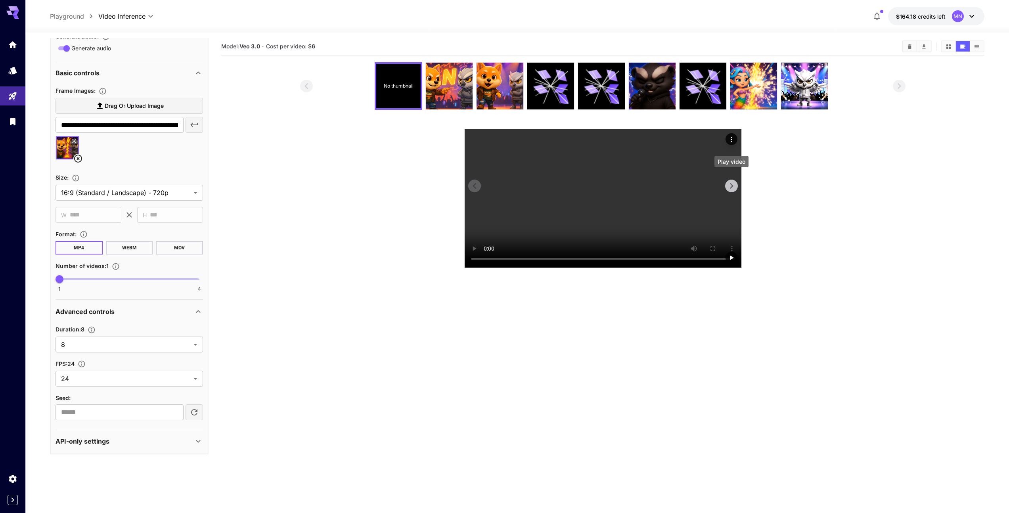
click at [732, 256] on icon "Play video" at bounding box center [731, 258] width 3 height 4
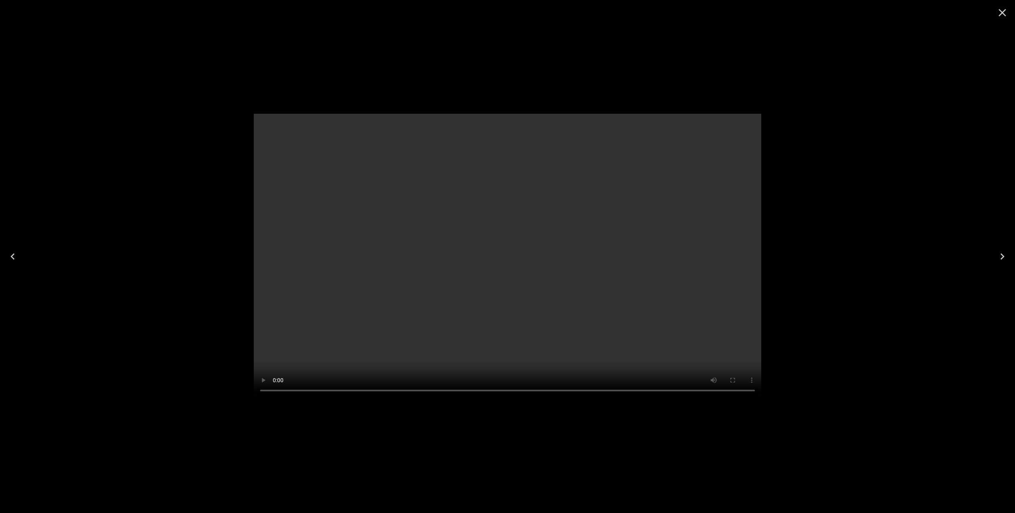
click at [996, 13] on icon "Close" at bounding box center [1002, 12] width 13 height 13
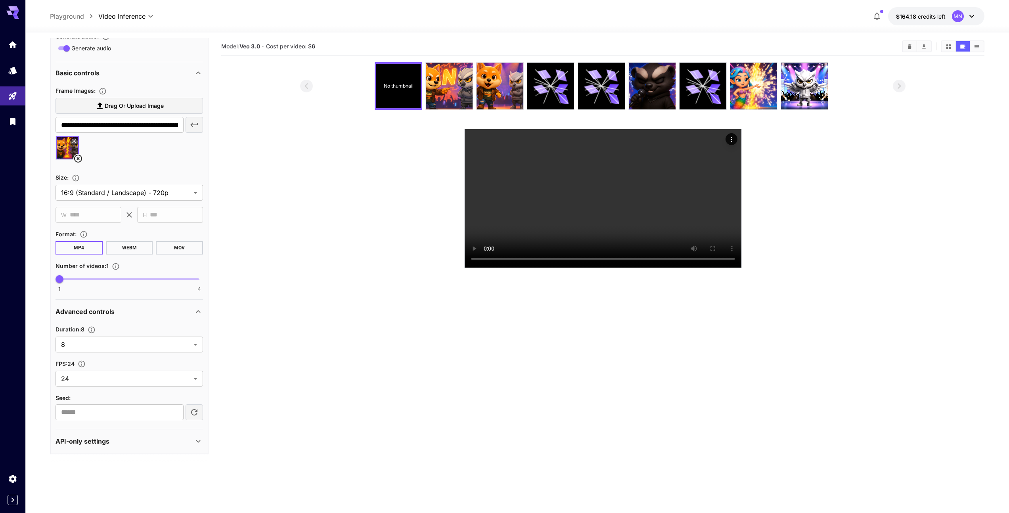
click at [552, 409] on section "Model: Veo 3.0 · Cost per video: $ 6 No thumbnail" at bounding box center [602, 293] width 763 height 513
click at [78, 163] on icon at bounding box center [78, 160] width 10 height 10
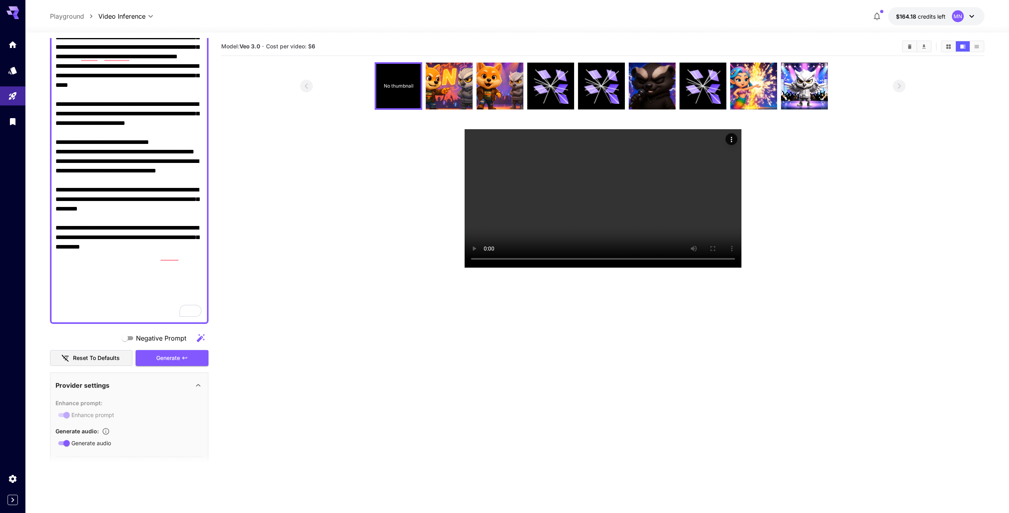
scroll to position [12, 0]
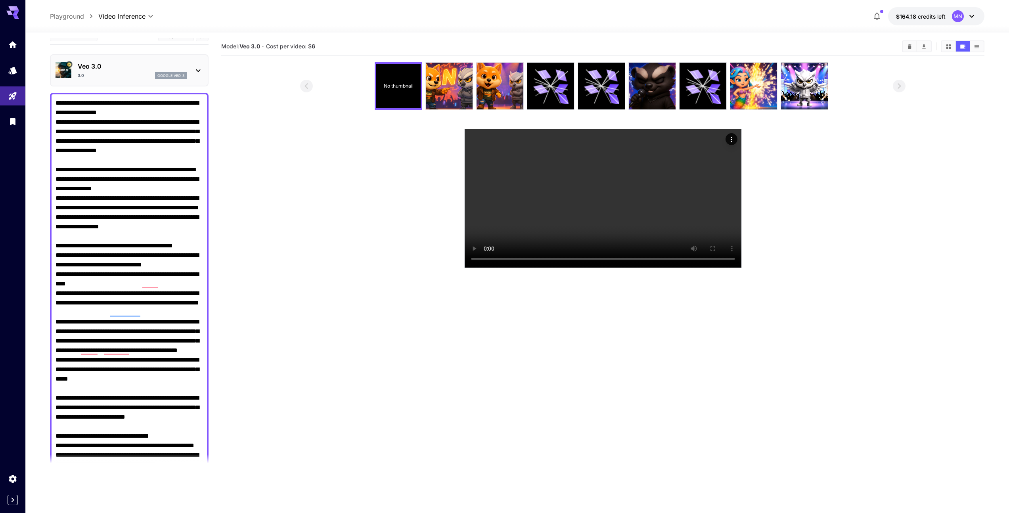
click at [124, 129] on textarea "Negative Prompt" at bounding box center [130, 355] width 148 height 514
paste textarea "**********"
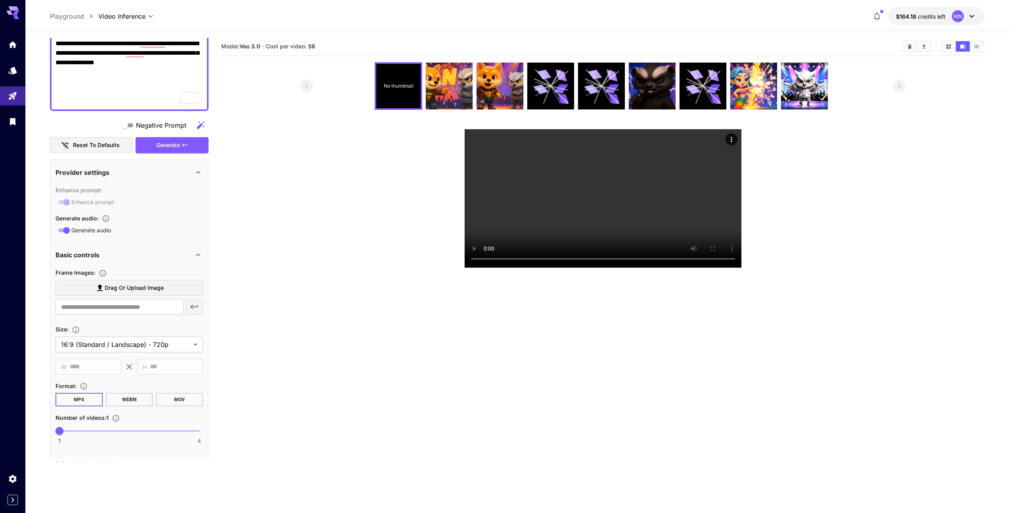
scroll to position [590, 0]
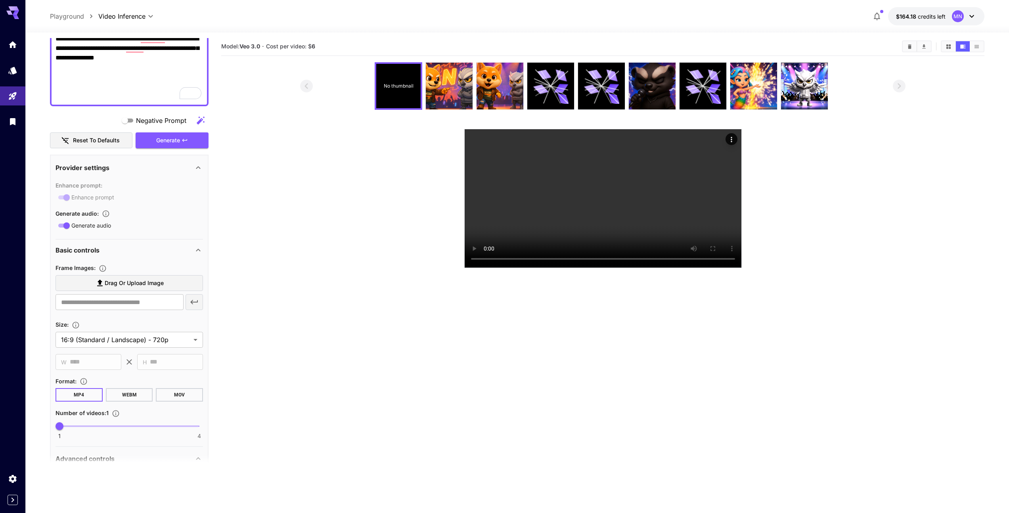
type textarea "**********"
click at [122, 287] on span "Drag or upload image" at bounding box center [134, 283] width 59 height 10
click at [0, 0] on input "Drag or upload image" at bounding box center [0, 0] width 0 height 0
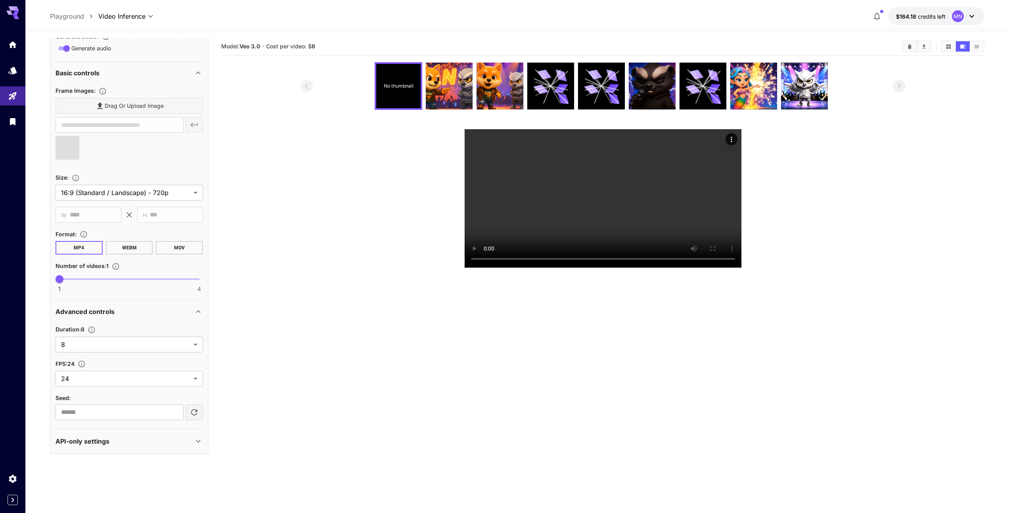
scroll to position [0, 0]
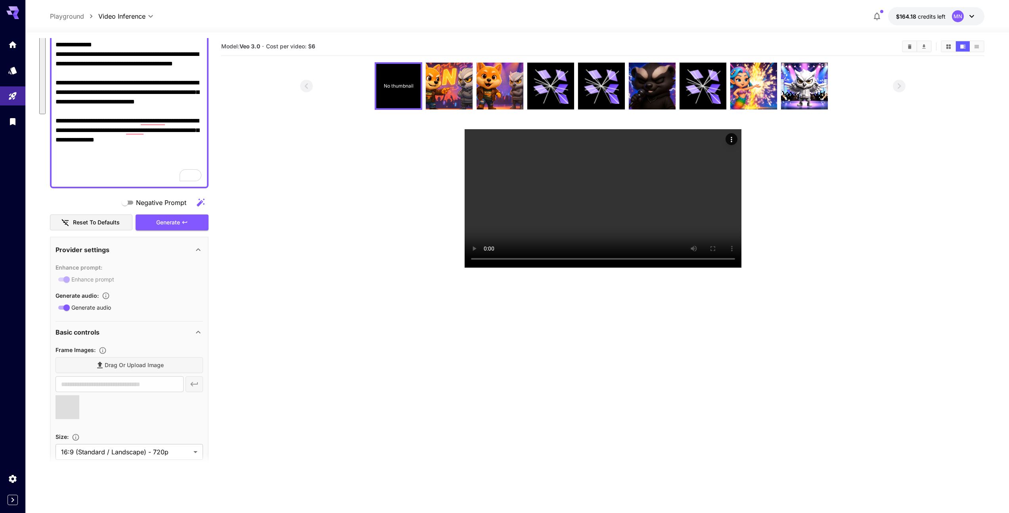
type input "**********"
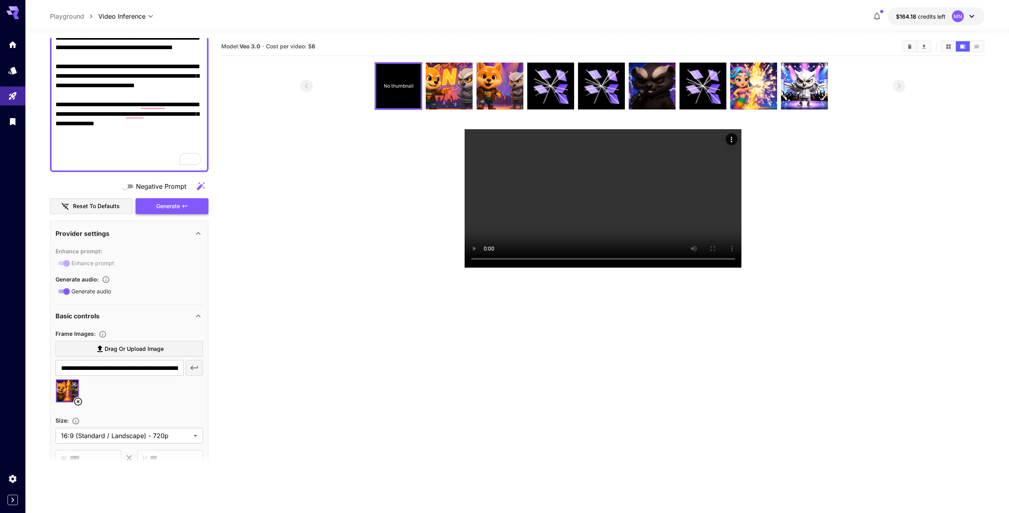
click at [162, 208] on div "Generate" at bounding box center [172, 206] width 73 height 16
